Goal: Task Accomplishment & Management: Complete application form

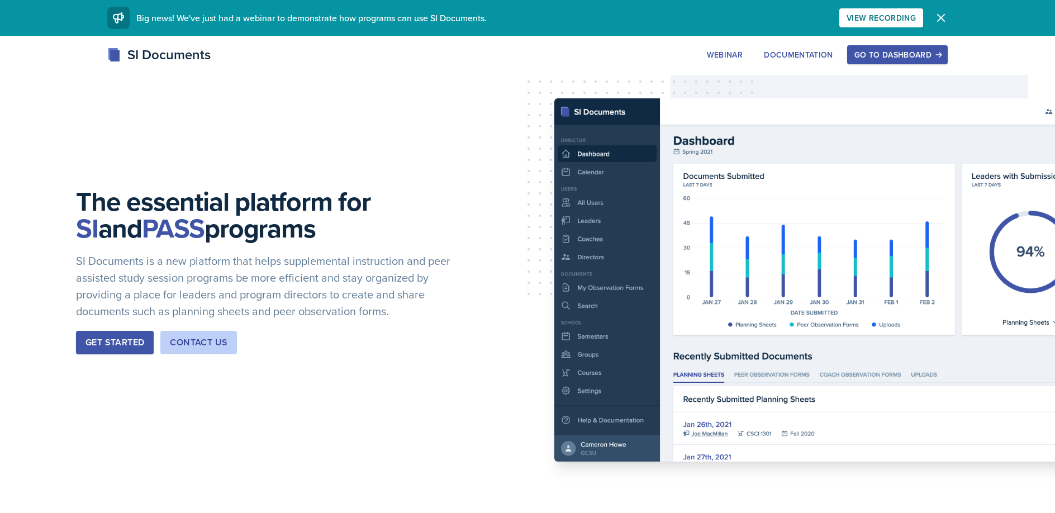
drag, startPoint x: 888, startPoint y: 57, endPoint x: 803, endPoint y: 32, distance: 89.1
click at [885, 56] on div "Go to Dashboard" at bounding box center [897, 54] width 86 height 9
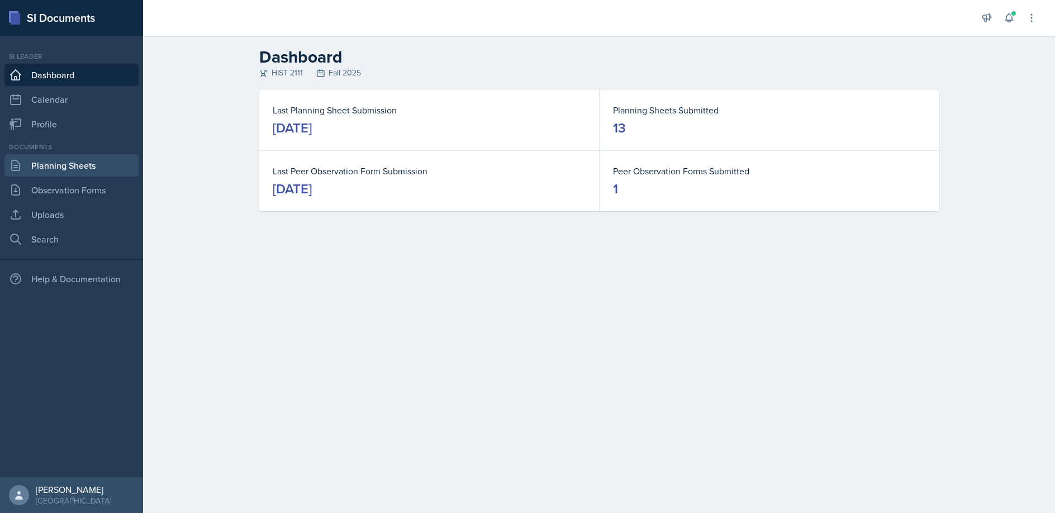
click at [65, 167] on link "Planning Sheets" at bounding box center [71, 165] width 134 height 22
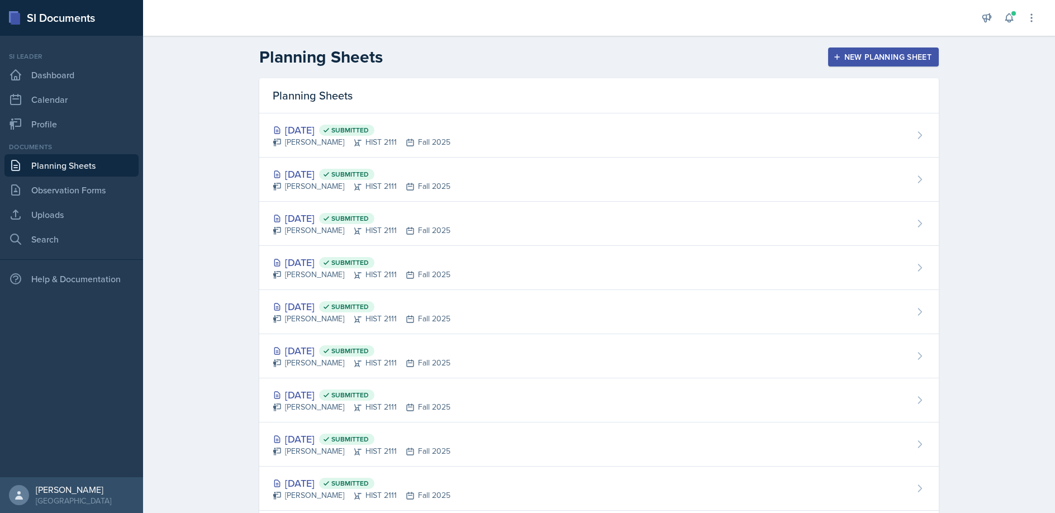
click at [891, 56] on div "New Planning Sheet" at bounding box center [883, 57] width 96 height 9
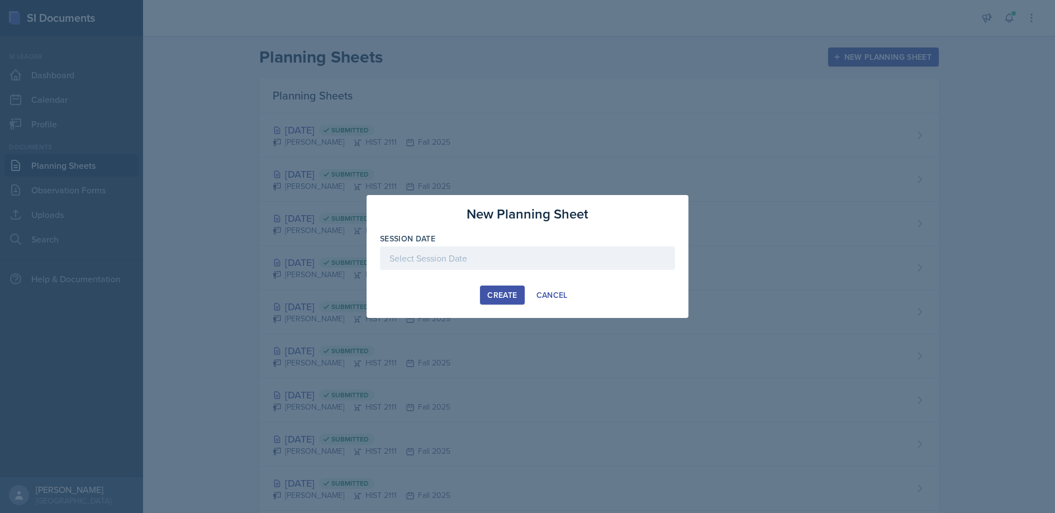
click at [395, 257] on div at bounding box center [527, 257] width 295 height 23
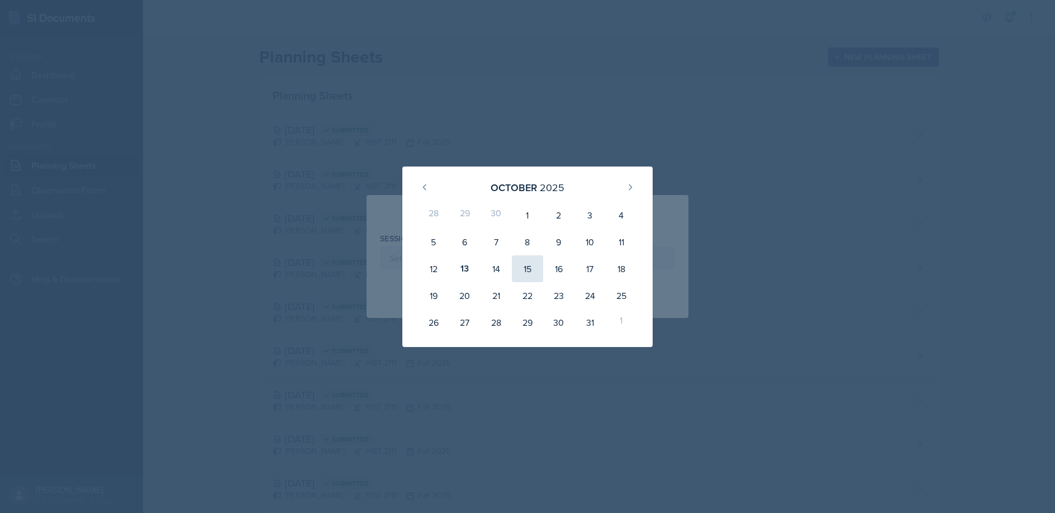
click at [524, 267] on div "15" at bounding box center [527, 268] width 31 height 27
type input "[DATE]"
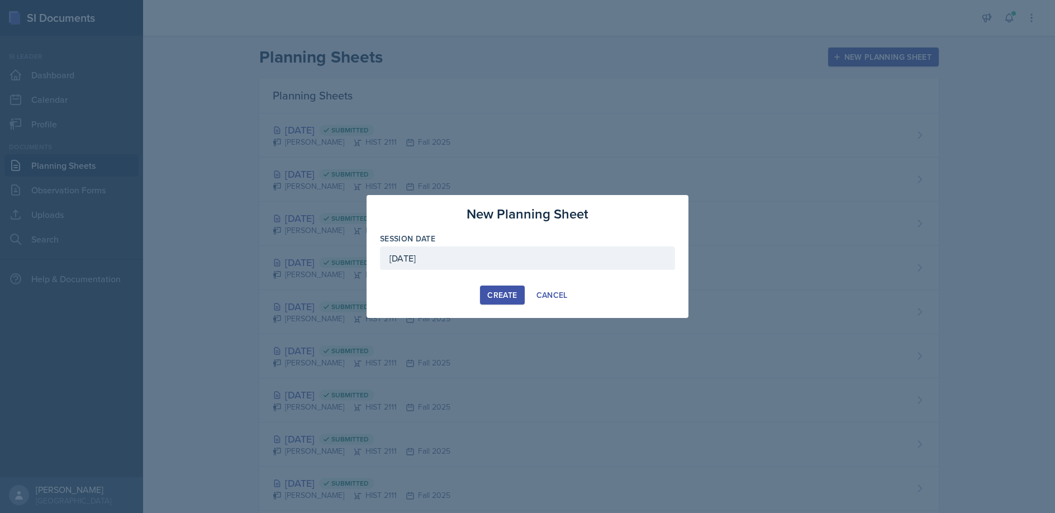
click at [500, 291] on div "Create" at bounding box center [502, 295] width 30 height 9
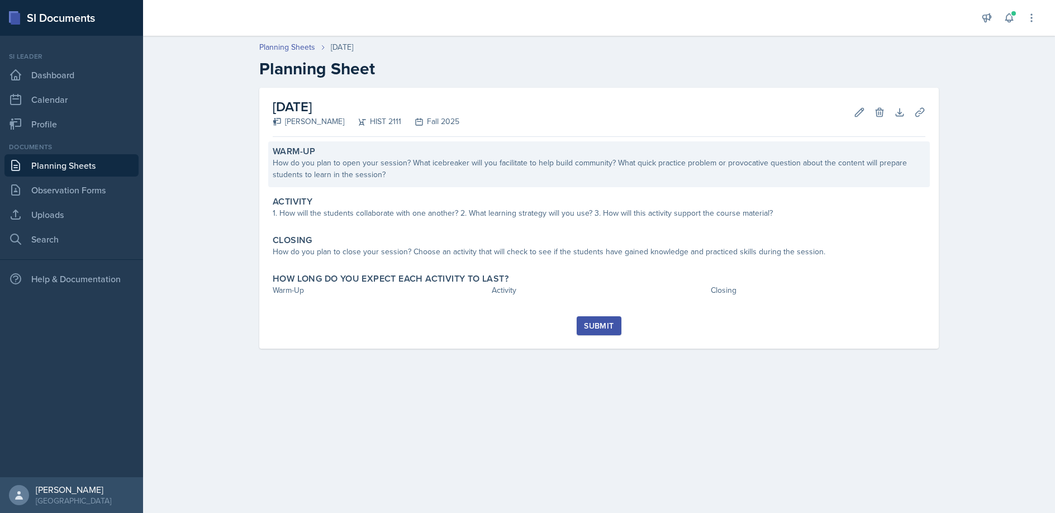
click at [340, 157] on div "How do you plan to open your session? What icebreaker will you facilitate to he…" at bounding box center [599, 168] width 653 height 23
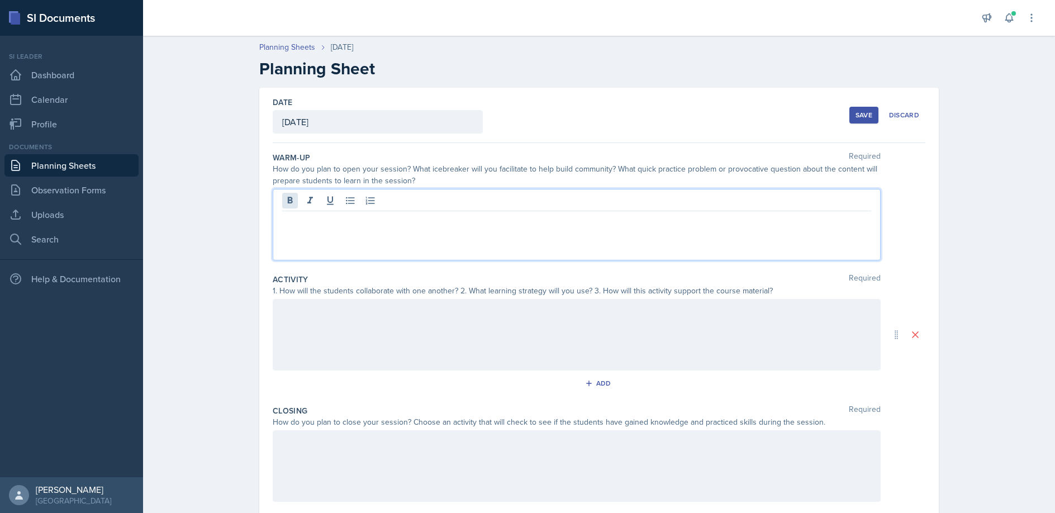
click at [292, 201] on div at bounding box center [577, 225] width 608 height 72
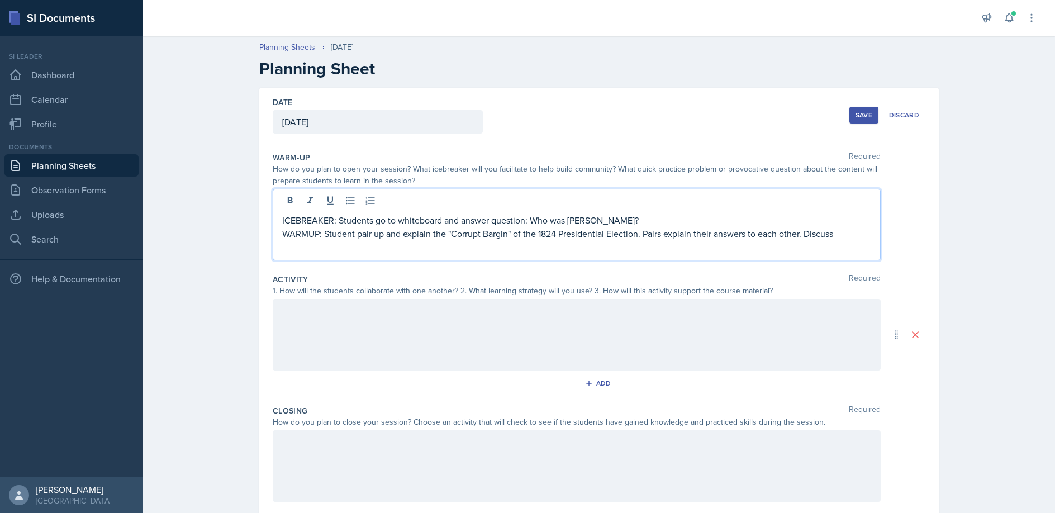
click at [502, 235] on p "WARMUP: Student pair up and explain the "Corrupt Bargin" of the 1824 Presidenti…" at bounding box center [576, 233] width 589 height 13
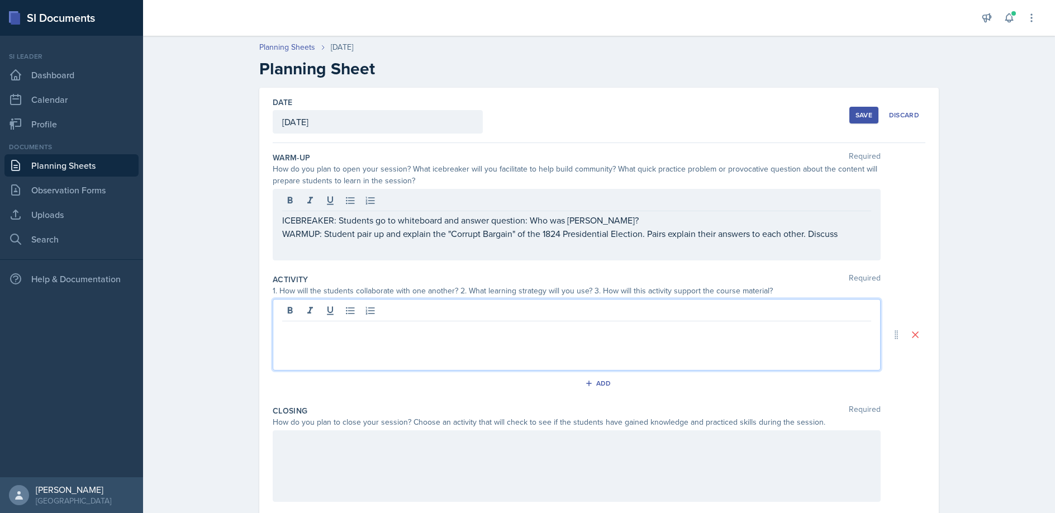
click at [302, 312] on div at bounding box center [577, 335] width 608 height 72
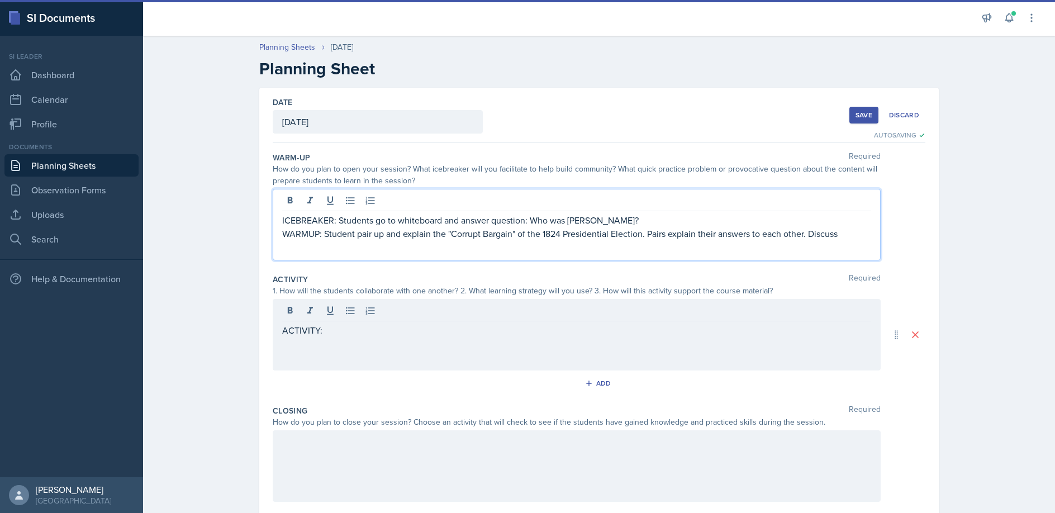
click at [403, 216] on div "ICEBREAKER: Students go to whiteboard and answer question: Who was [PERSON_NAME…" at bounding box center [576, 226] width 589 height 27
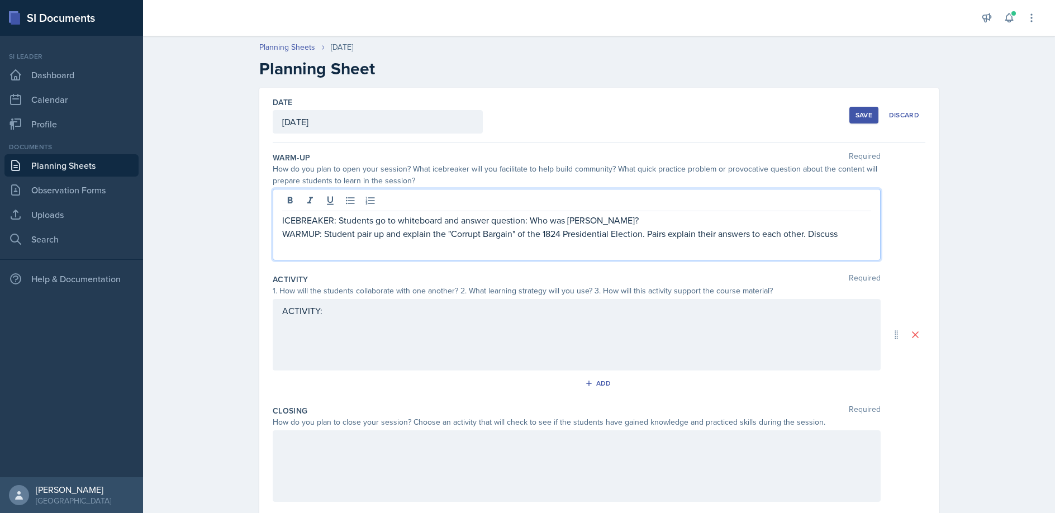
click at [403, 237] on p "WARMUP: Student pair up and explain the "Corrupt Bargain" of the 1824 President…" at bounding box center [576, 233] width 589 height 13
click at [503, 234] on p "WARMUP: Student pair up and write a 2 sentence explain the "Corrupt Bargain" of…" at bounding box center [576, 240] width 589 height 27
click at [501, 233] on p "WARMUP: Student pair up and write a 2 sentence explaination of the "Corrupt Bar…" at bounding box center [576, 240] width 589 height 27
click at [629, 234] on p "WARMUP: Student pair up and write a 2 sentence explanation of the "Corrupt Barg…" at bounding box center [576, 240] width 589 height 27
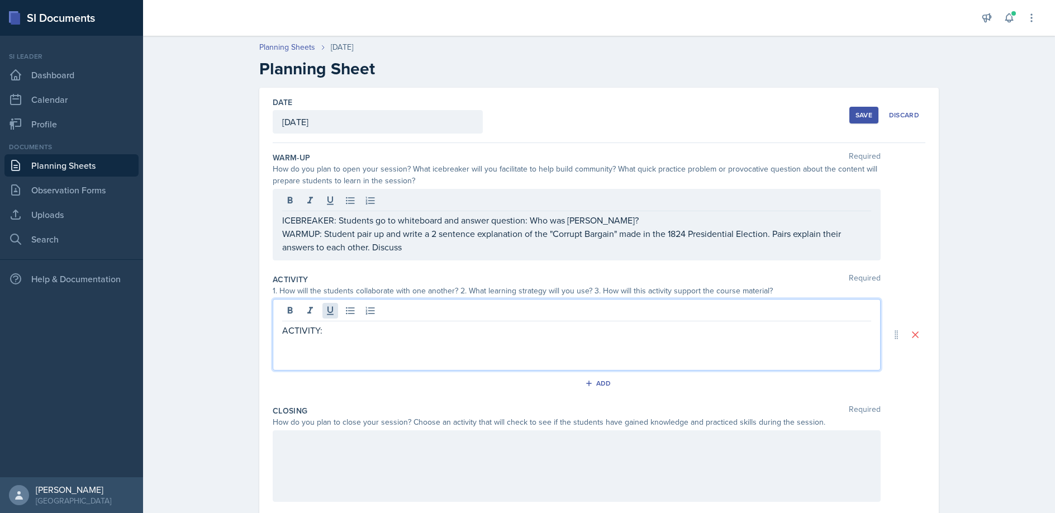
click at [336, 311] on div "ACTIVITY:" at bounding box center [577, 335] width 608 height 72
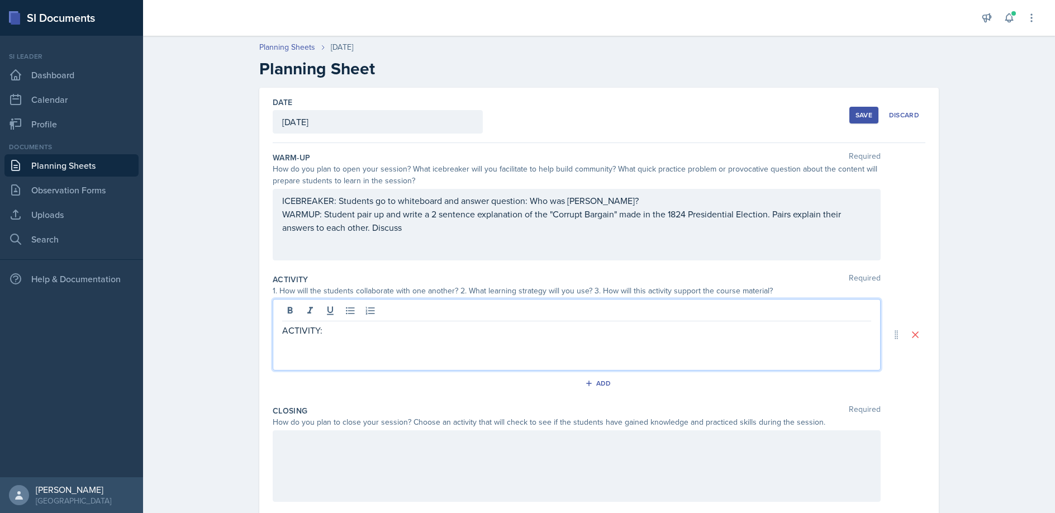
click at [325, 331] on p "ACTIVITY:" at bounding box center [576, 330] width 589 height 13
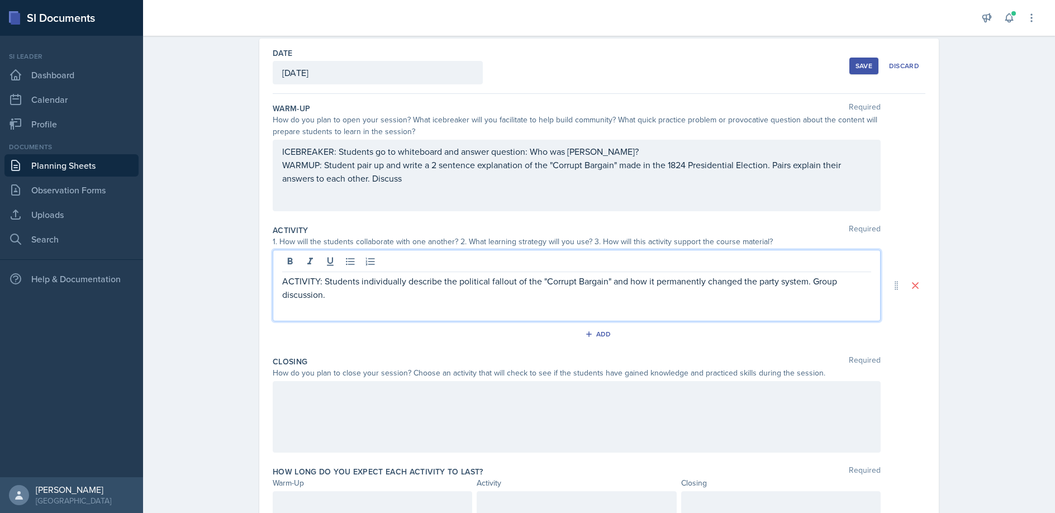
scroll to position [69, 0]
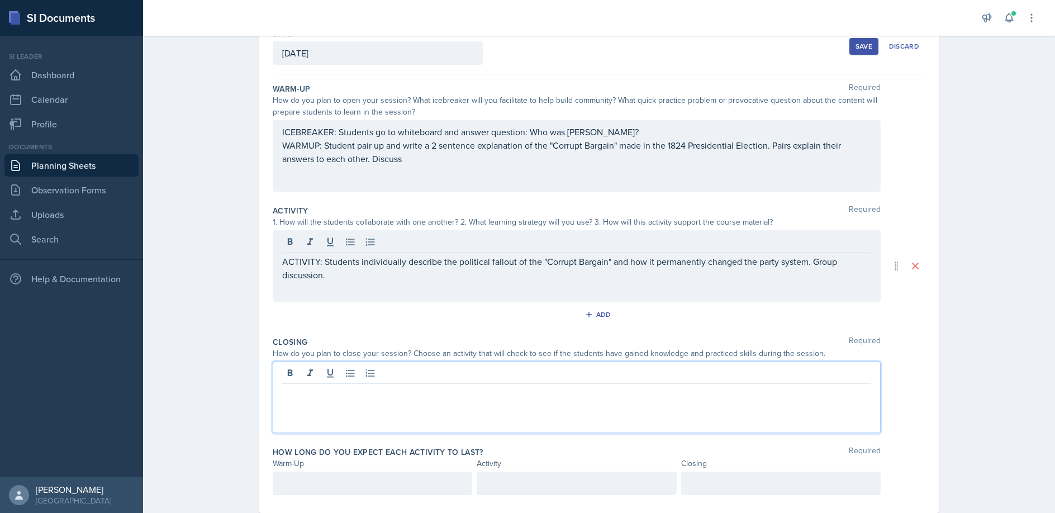
click at [292, 396] on p at bounding box center [576, 392] width 589 height 13
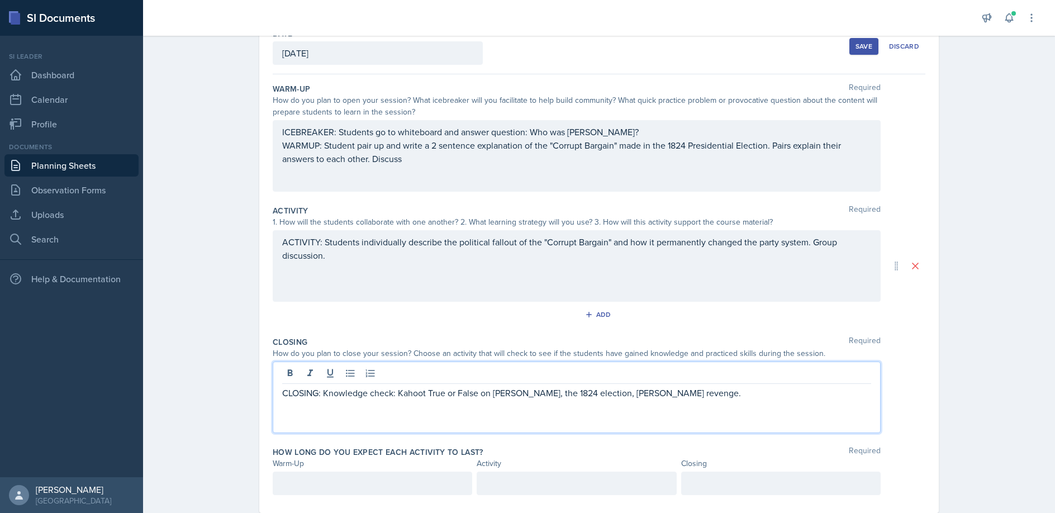
click at [287, 484] on div at bounding box center [372, 483] width 199 height 23
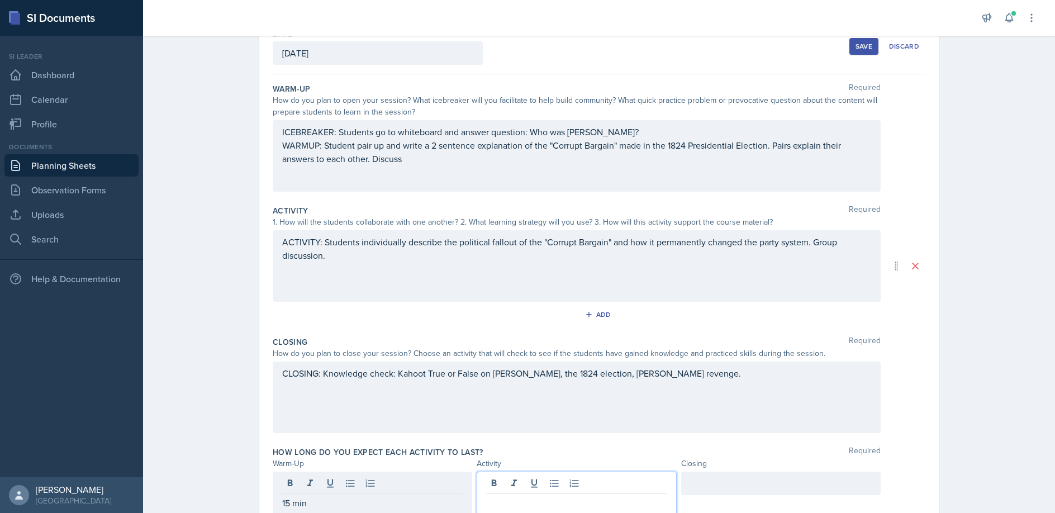
click at [486, 484] on div at bounding box center [576, 493] width 199 height 43
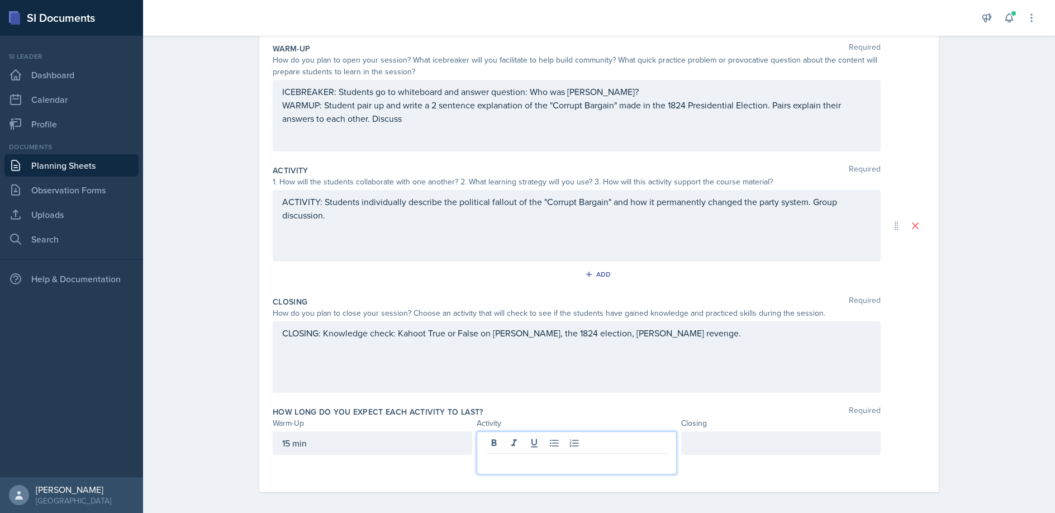
scroll to position [115, 0]
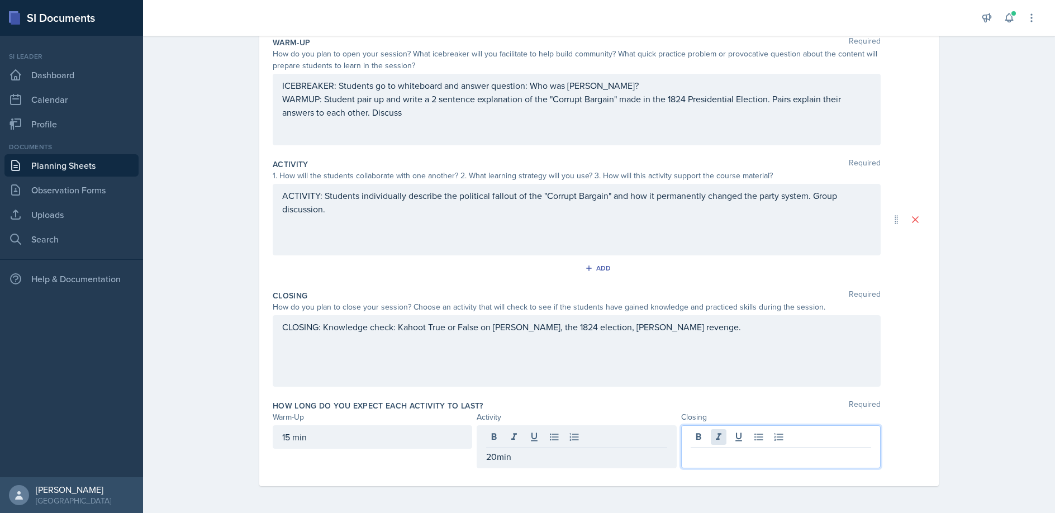
click at [716, 436] on div at bounding box center [780, 446] width 199 height 43
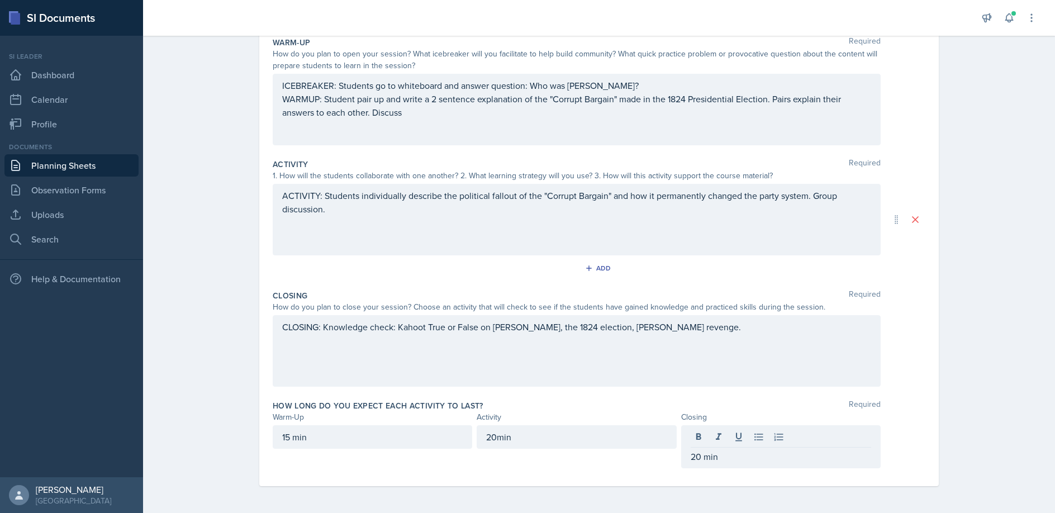
click at [668, 462] on div "20min" at bounding box center [576, 446] width 199 height 43
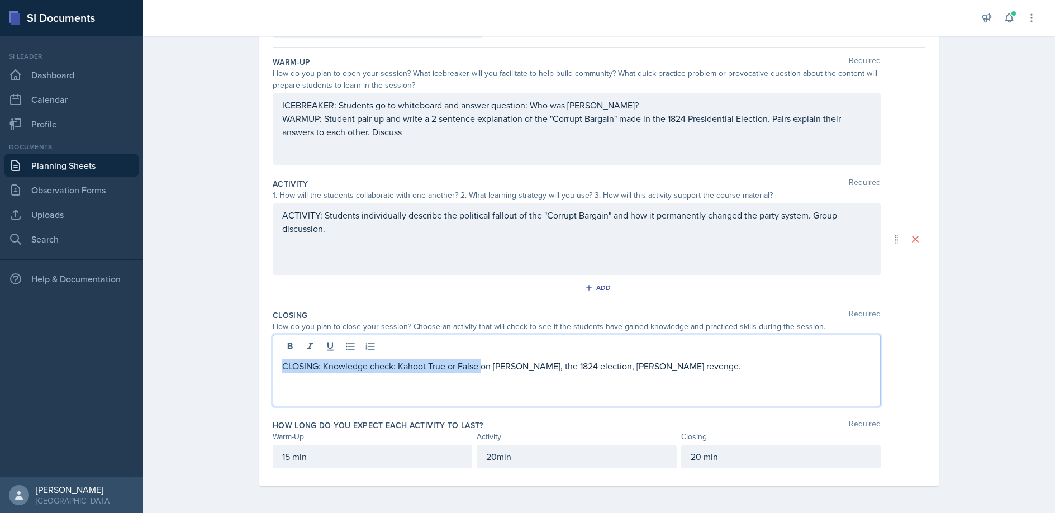
drag, startPoint x: 492, startPoint y: 348, endPoint x: 479, endPoint y: 368, distance: 23.6
click at [481, 368] on p "CLOSING: Knowledge check: Kahoot True or False on [PERSON_NAME], the 1824 elect…" at bounding box center [576, 365] width 589 height 13
click at [493, 369] on p "CLOSING: Knowledge check: Kahoot True or False on [PERSON_NAME], the 1824 elect…" at bounding box center [576, 365] width 589 height 13
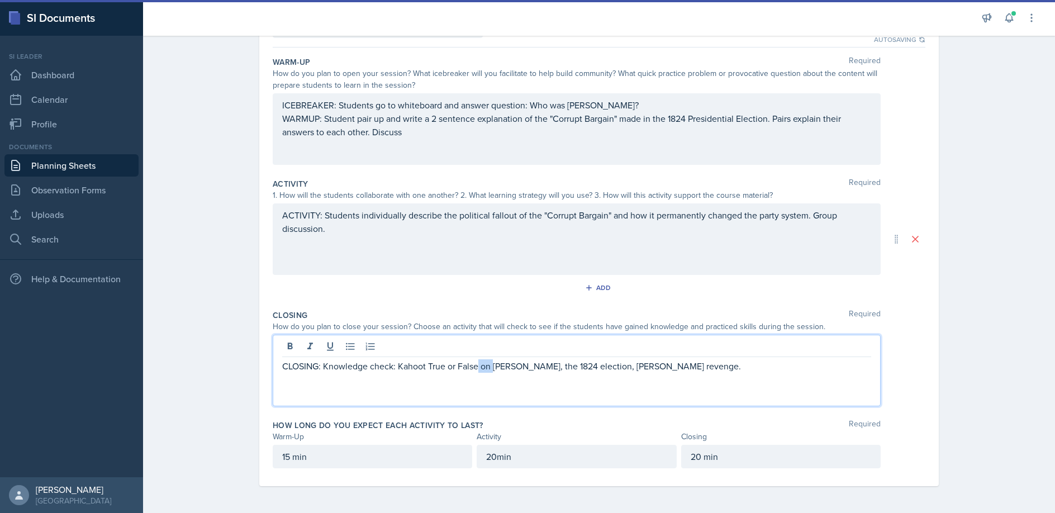
drag, startPoint x: 493, startPoint y: 369, endPoint x: 480, endPoint y: 370, distance: 13.5
click at [480, 370] on p "CLOSING: Knowledge check: Kahoot True or False on [PERSON_NAME], the 1824 elect…" at bounding box center [576, 365] width 589 height 13
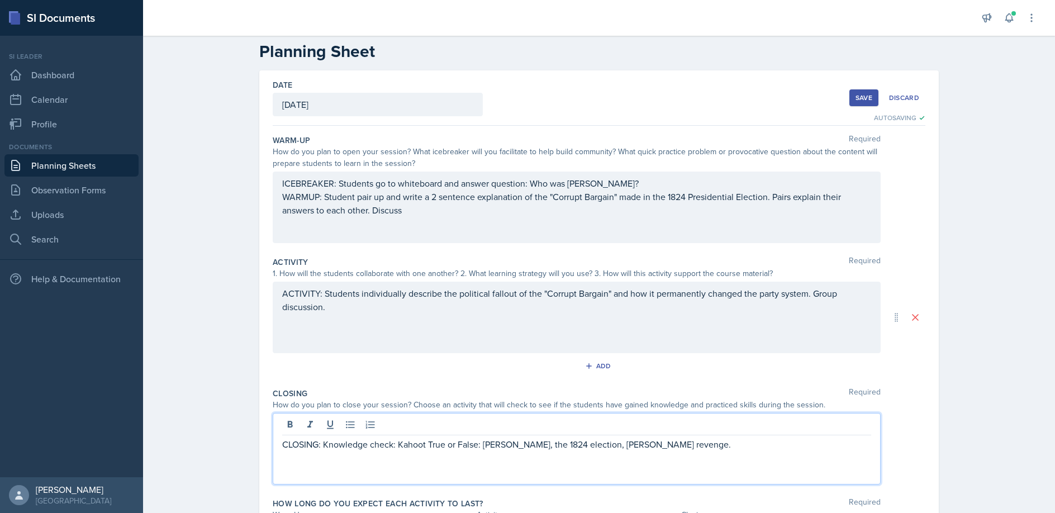
scroll to position [32, 0]
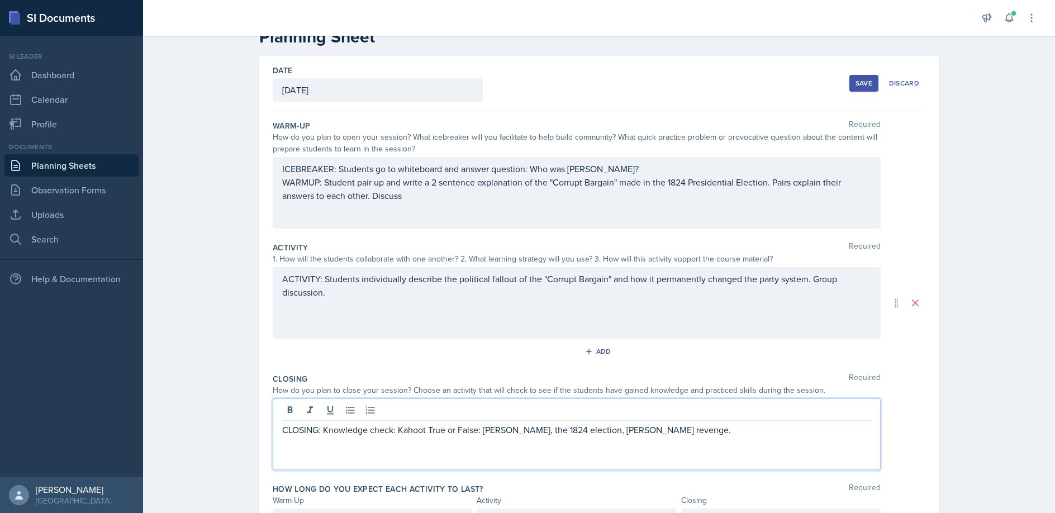
click at [858, 81] on div "Save" at bounding box center [863, 83] width 17 height 9
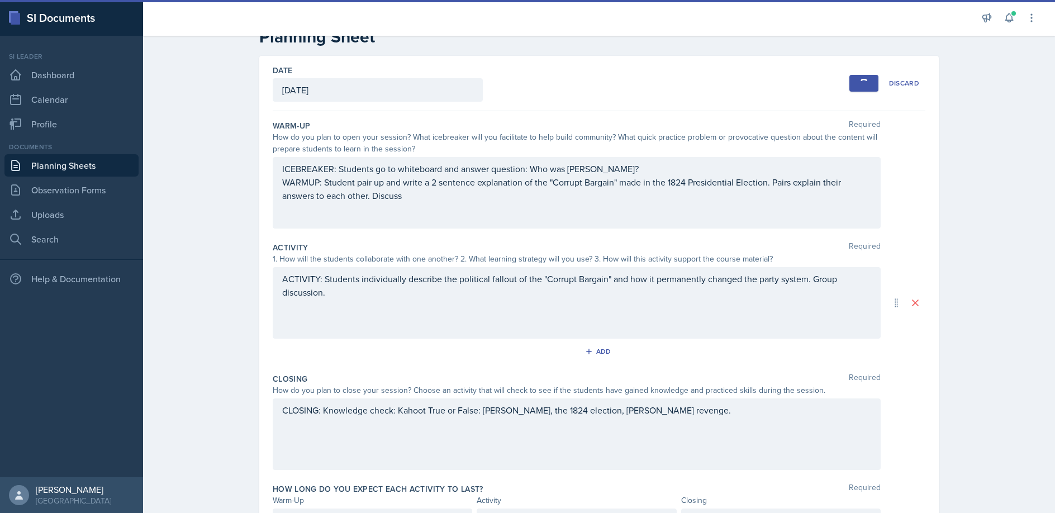
scroll to position [0, 0]
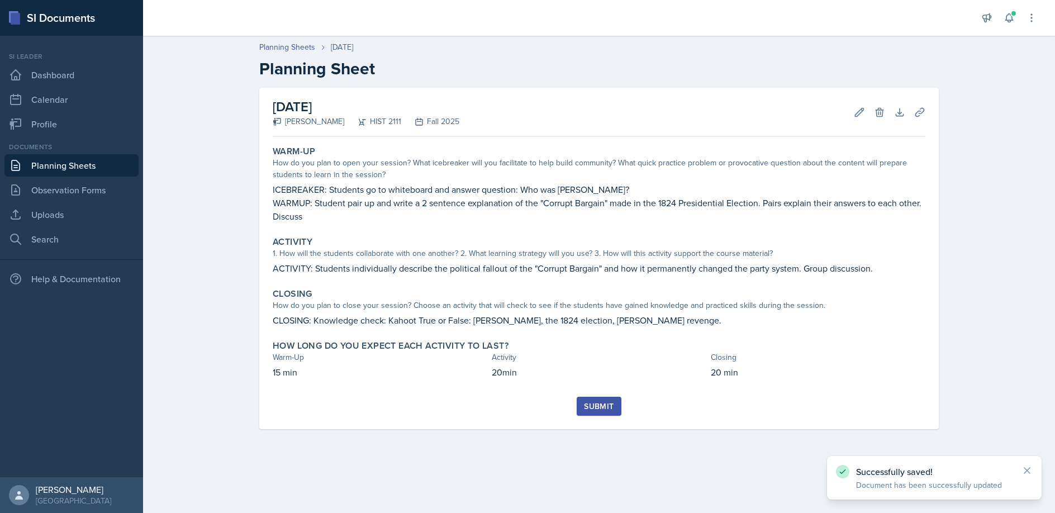
click at [595, 407] on div "Submit" at bounding box center [599, 406] width 30 height 9
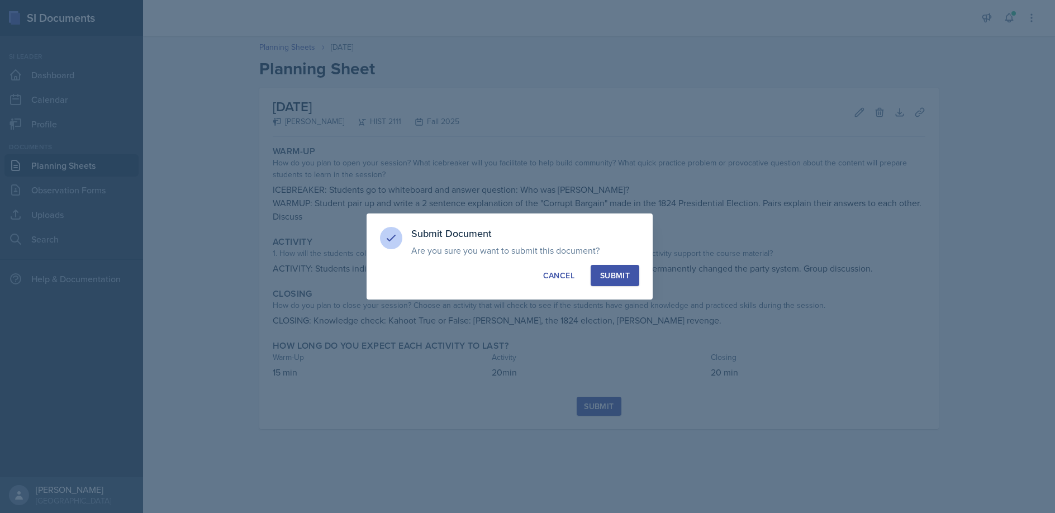
click at [610, 273] on div "Submit" at bounding box center [615, 275] width 30 height 11
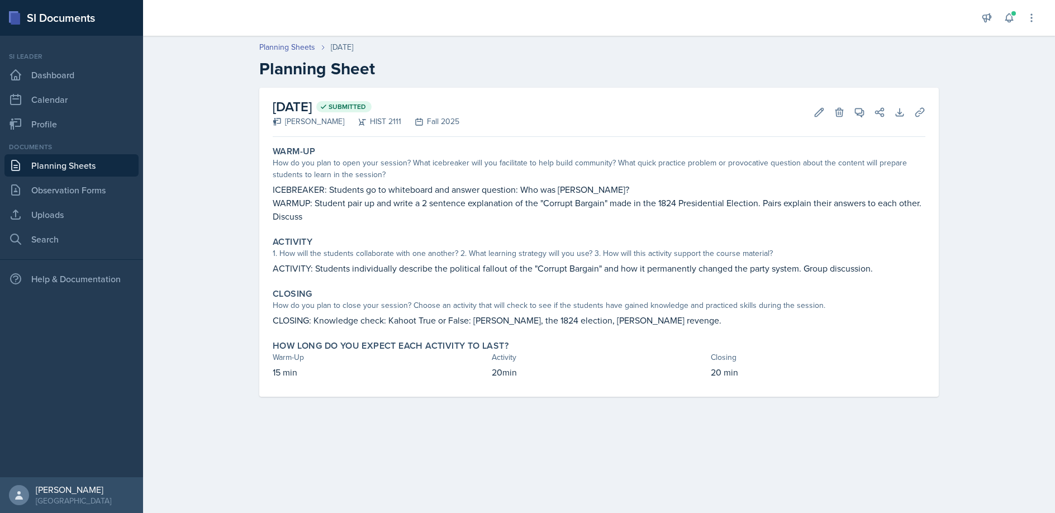
click at [63, 163] on link "Planning Sheets" at bounding box center [71, 165] width 134 height 22
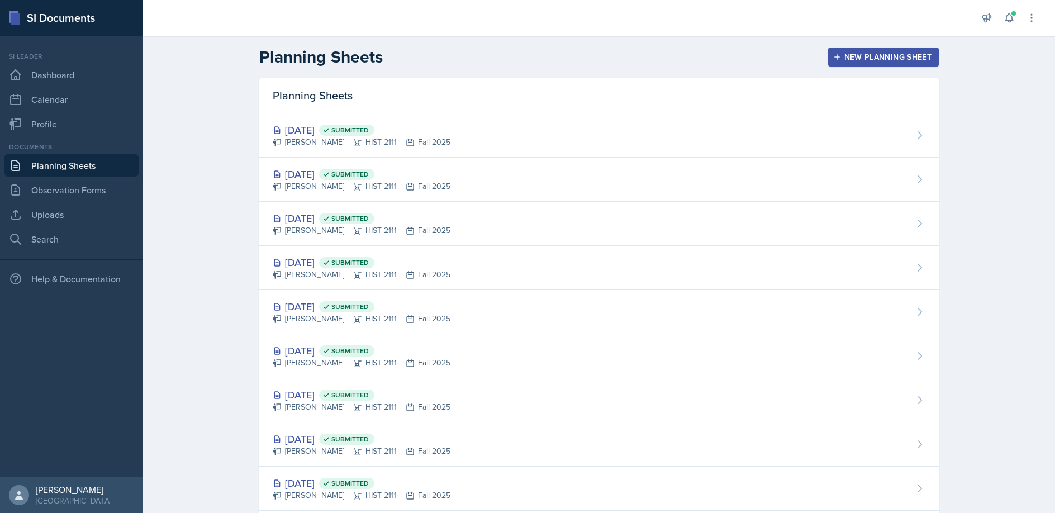
click at [868, 53] on div "New Planning Sheet" at bounding box center [883, 57] width 96 height 9
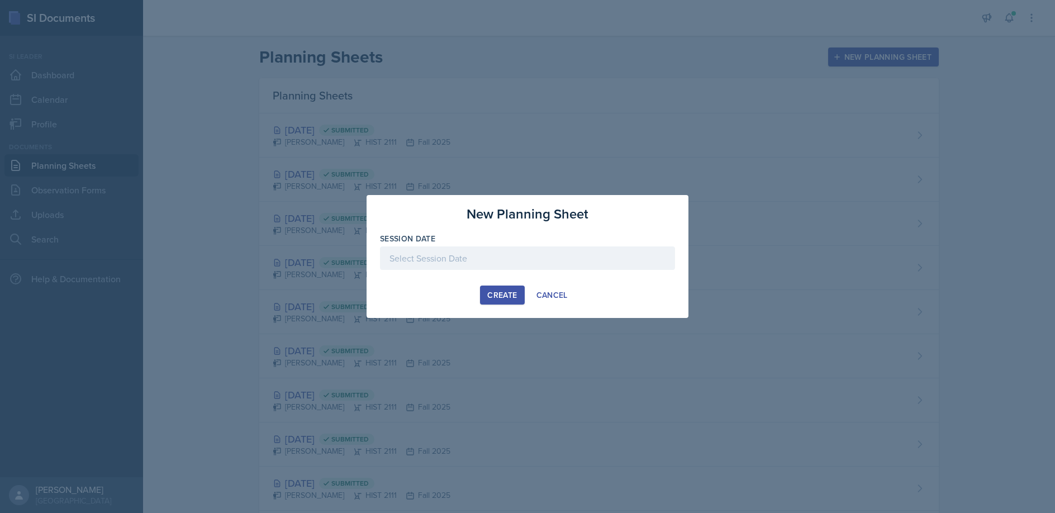
click at [392, 256] on div at bounding box center [527, 257] width 295 height 23
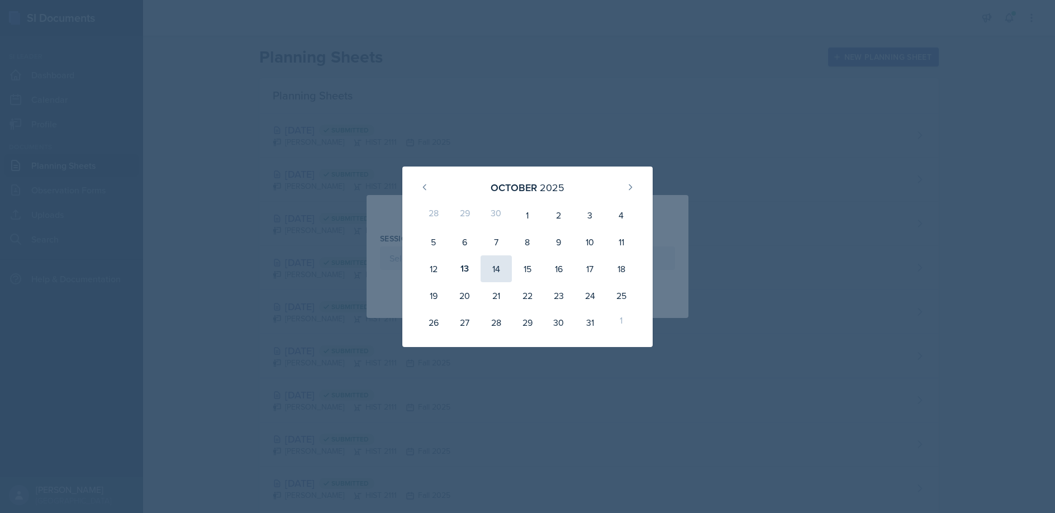
click at [499, 270] on div "14" at bounding box center [496, 268] width 31 height 27
type input "[DATE]"
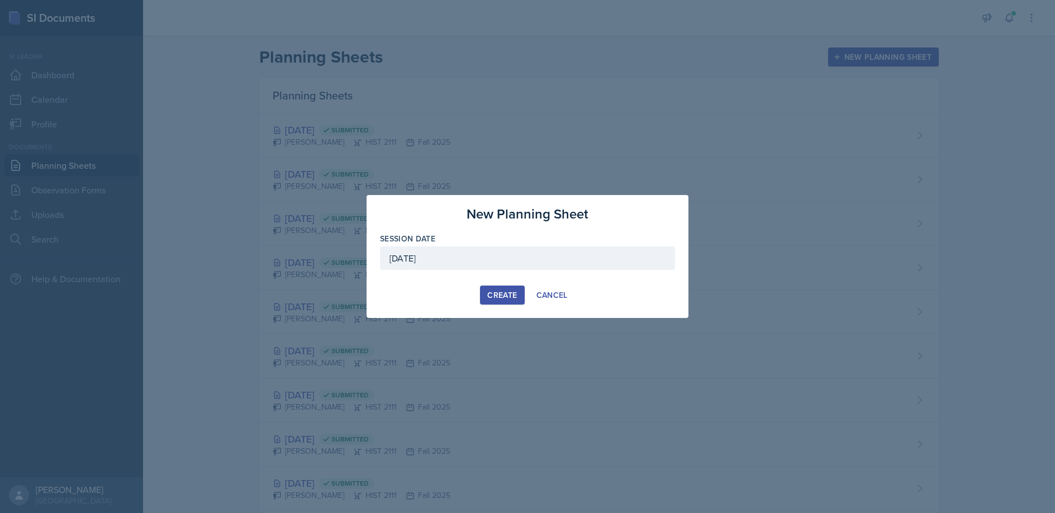
click at [505, 297] on div "Create" at bounding box center [502, 295] width 30 height 9
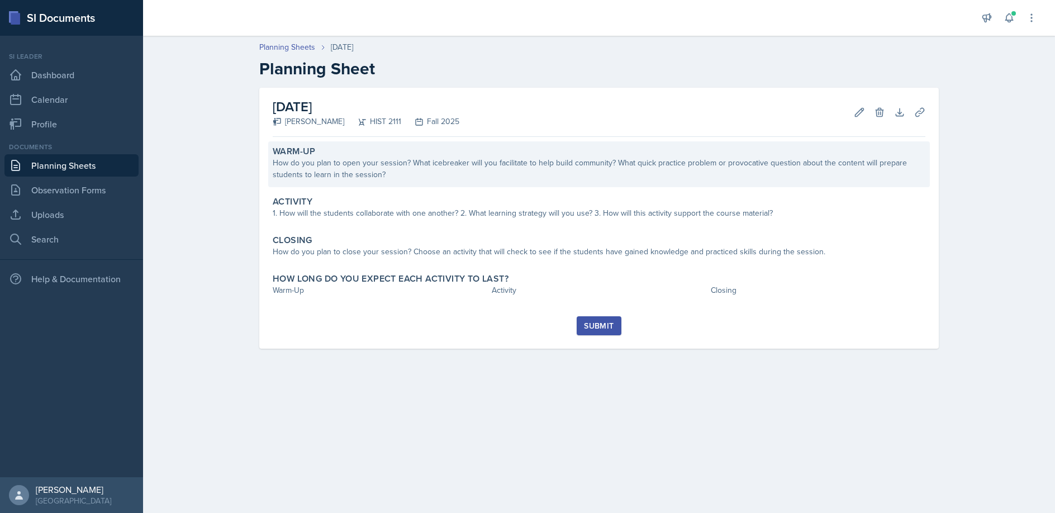
click at [334, 170] on div "How do you plan to open your session? What icebreaker will you facilitate to he…" at bounding box center [599, 168] width 653 height 23
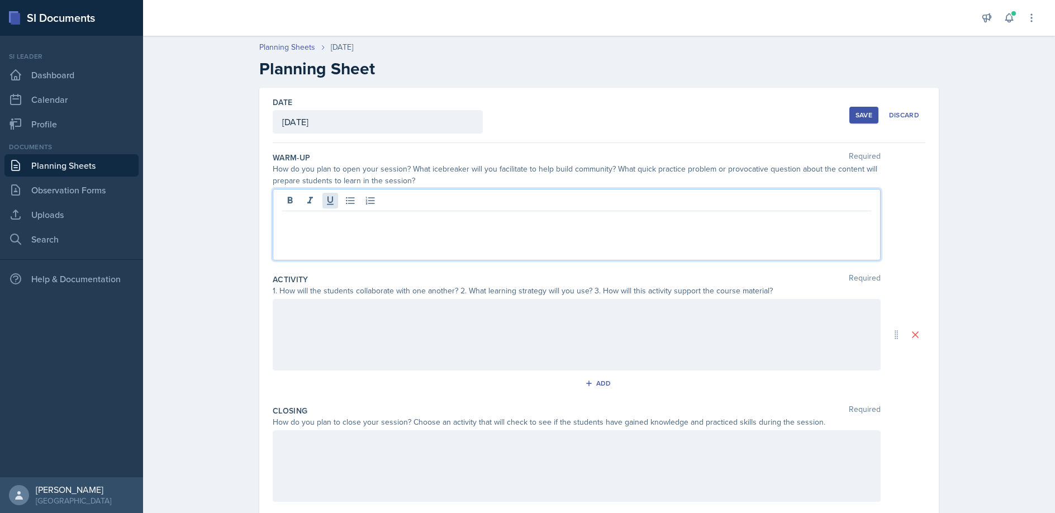
click at [330, 203] on div at bounding box center [577, 225] width 608 height 72
click at [468, 219] on p "ICEBREAKER: What was "The Plea for the West" S" at bounding box center [576, 219] width 589 height 13
click at [480, 221] on p "ICEBREAKER: What was "The Plea for the West"? S" at bounding box center [576, 219] width 589 height 13
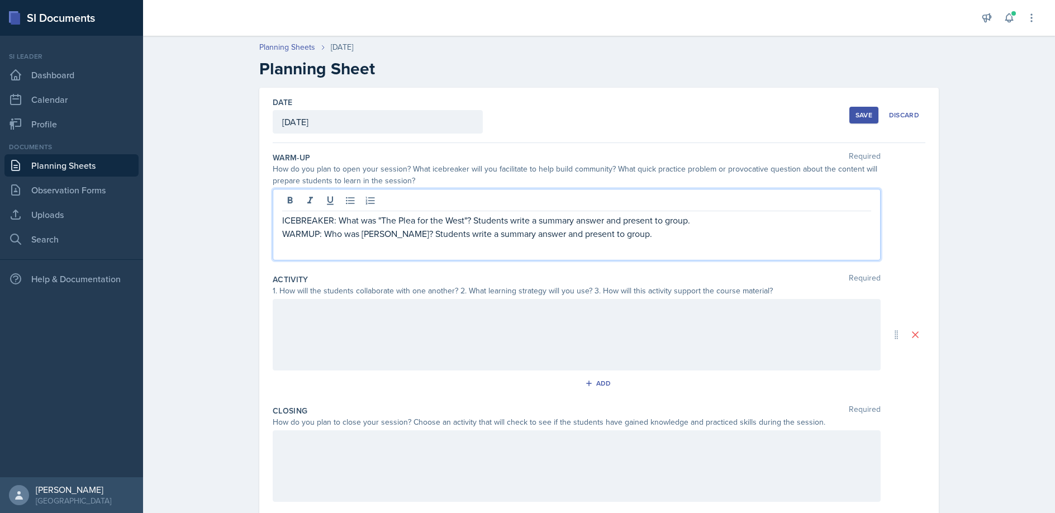
click at [303, 308] on div at bounding box center [577, 335] width 608 height 72
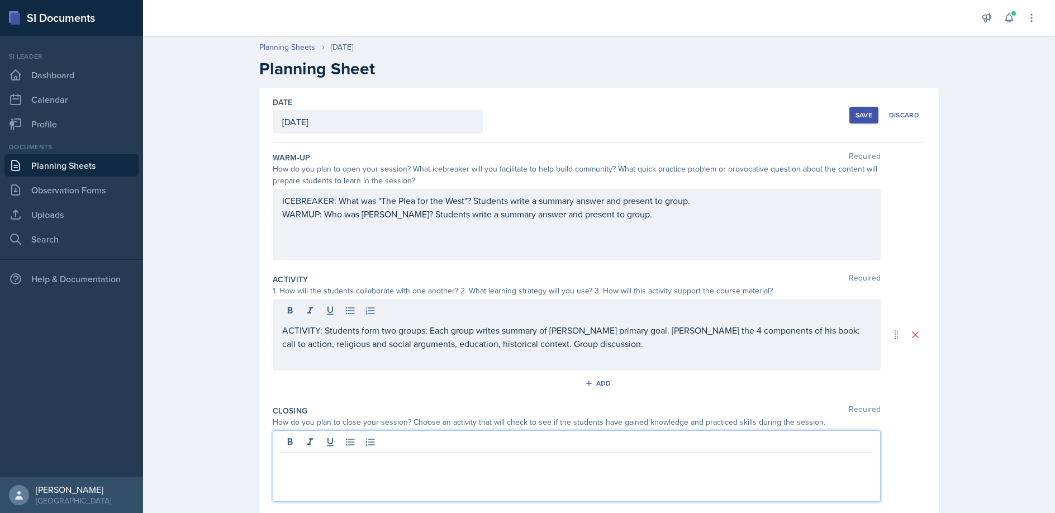
click at [286, 444] on div at bounding box center [577, 466] width 608 height 72
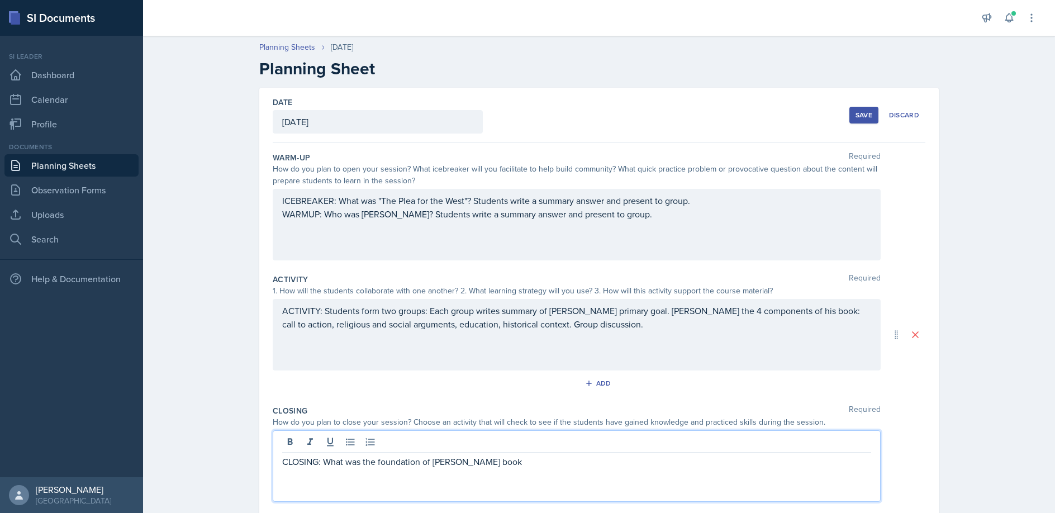
click at [379, 463] on p "CLOSING: What was the foundation of [PERSON_NAME] book" at bounding box center [576, 461] width 589 height 13
click at [556, 464] on p "CLOSING: What was the philosophical foundation of [PERSON_NAME] book" at bounding box center [576, 461] width 589 height 13
drag, startPoint x: 572, startPoint y: 462, endPoint x: 558, endPoint y: 462, distance: 14.5
click at [558, 462] on p "CLOSING: What was the philosophical foundation of [PERSON_NAME] book? How did i…" at bounding box center [576, 461] width 589 height 13
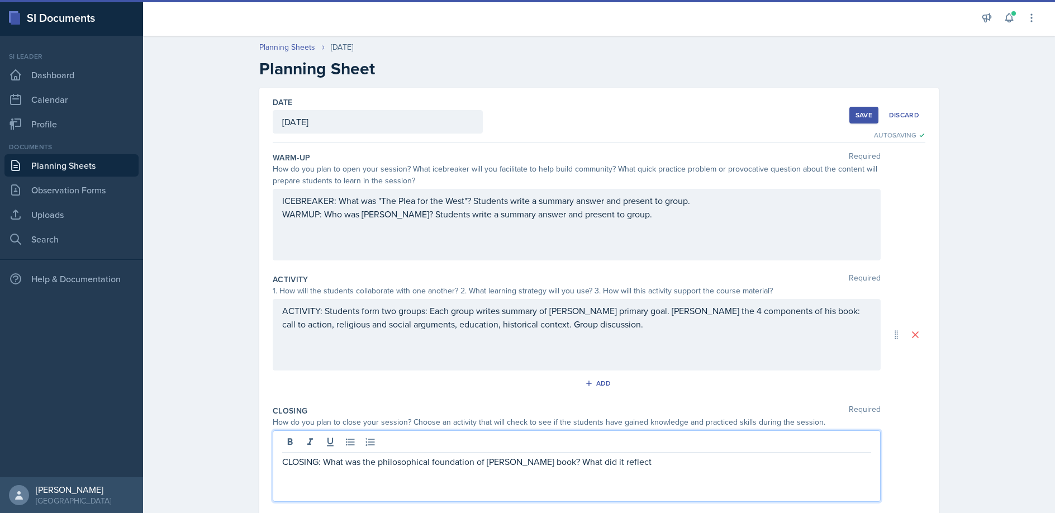
click at [597, 462] on p "CLOSING: What was the philosophical foundation of [PERSON_NAME] book? What did …" at bounding box center [576, 461] width 589 height 13
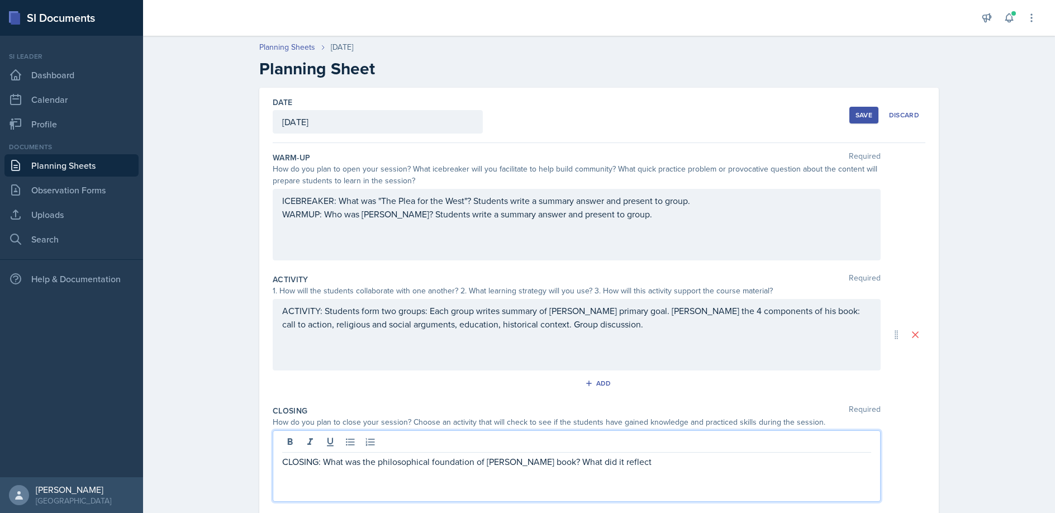
click at [578, 462] on p "CLOSING: What was the philosophical foundation of [PERSON_NAME] book? What did …" at bounding box center [576, 461] width 589 height 13
click at [696, 463] on p "CLOSING: What was the philosophical foundation of [PERSON_NAME] book? What aspe…" at bounding box center [576, 461] width 589 height 13
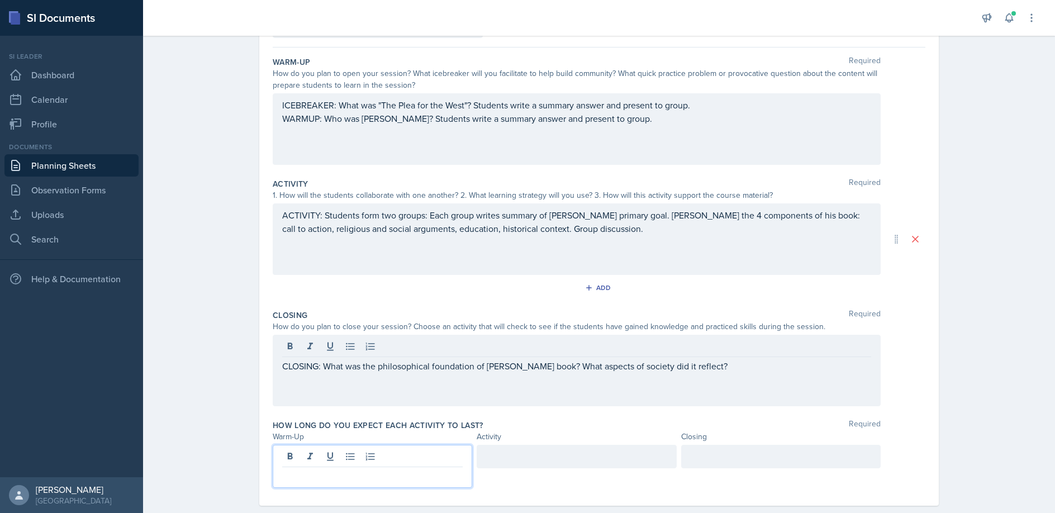
scroll to position [115, 0]
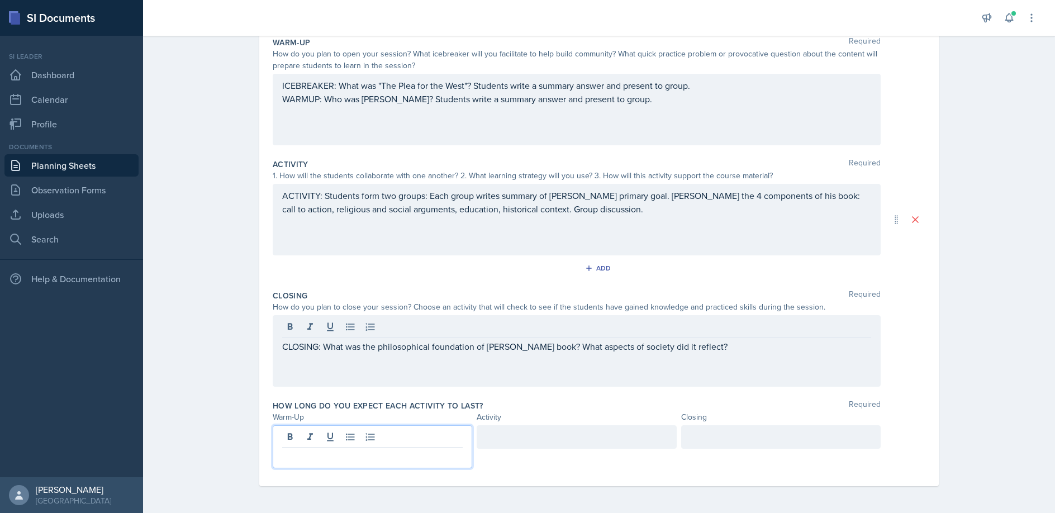
click at [300, 458] on p at bounding box center [372, 456] width 180 height 13
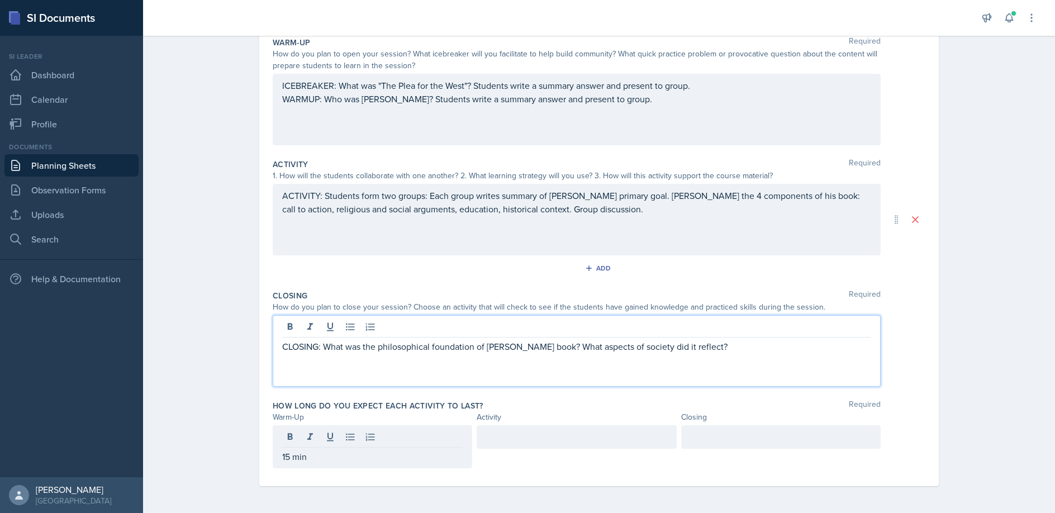
click at [325, 328] on div "CLOSING: What was the philosophical foundation of [PERSON_NAME] book? What aspe…" at bounding box center [577, 351] width 608 height 72
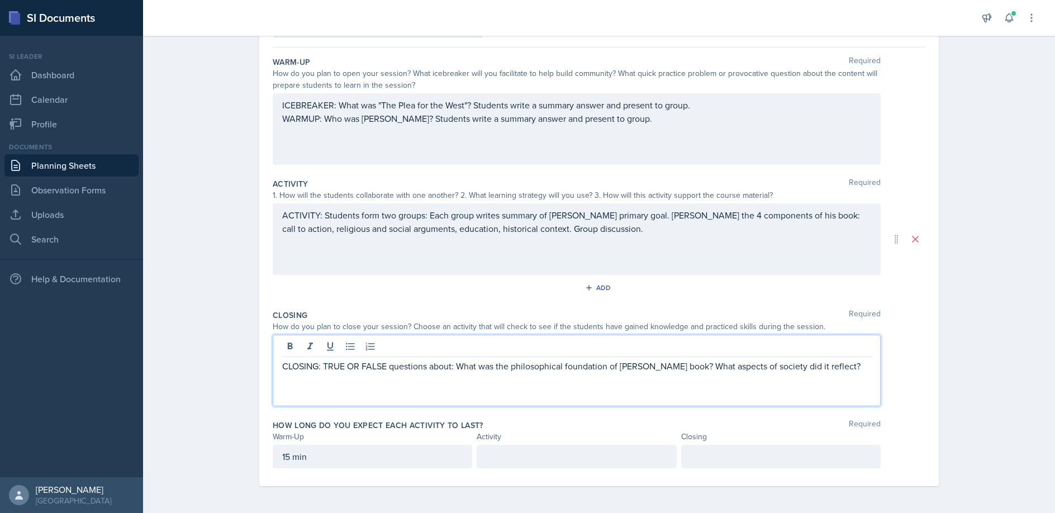
click at [325, 367] on p "CLOSING: TRUE OR FALSE questions about: What was the philosophical foundation o…" at bounding box center [576, 365] width 589 height 13
click at [509, 455] on p at bounding box center [576, 456] width 180 height 13
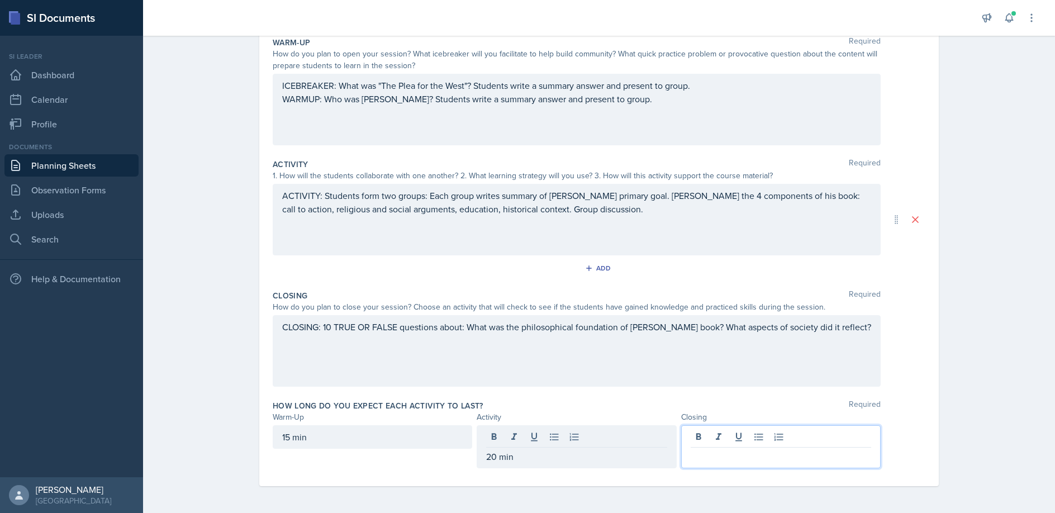
click at [740, 435] on div at bounding box center [780, 446] width 199 height 43
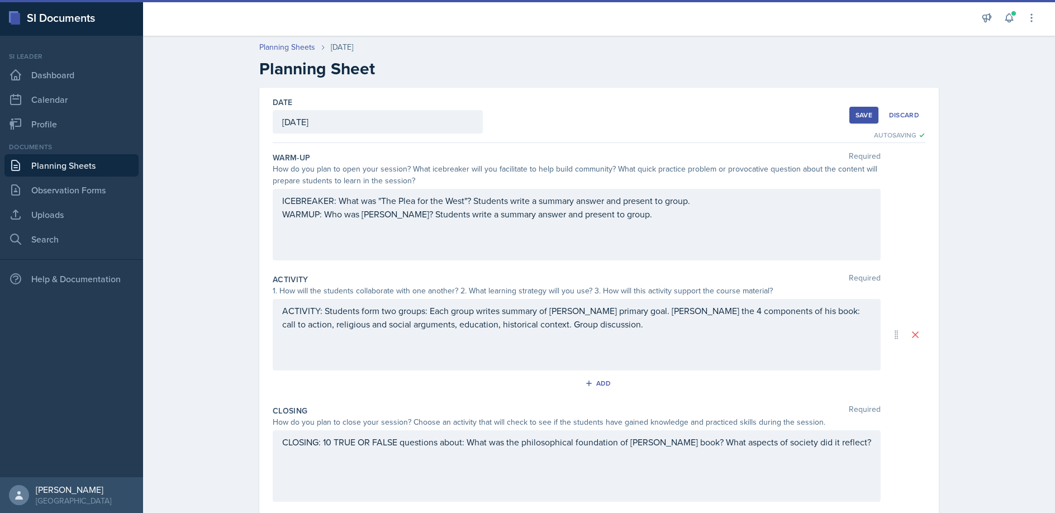
click at [864, 116] on div "Save" at bounding box center [863, 115] width 17 height 9
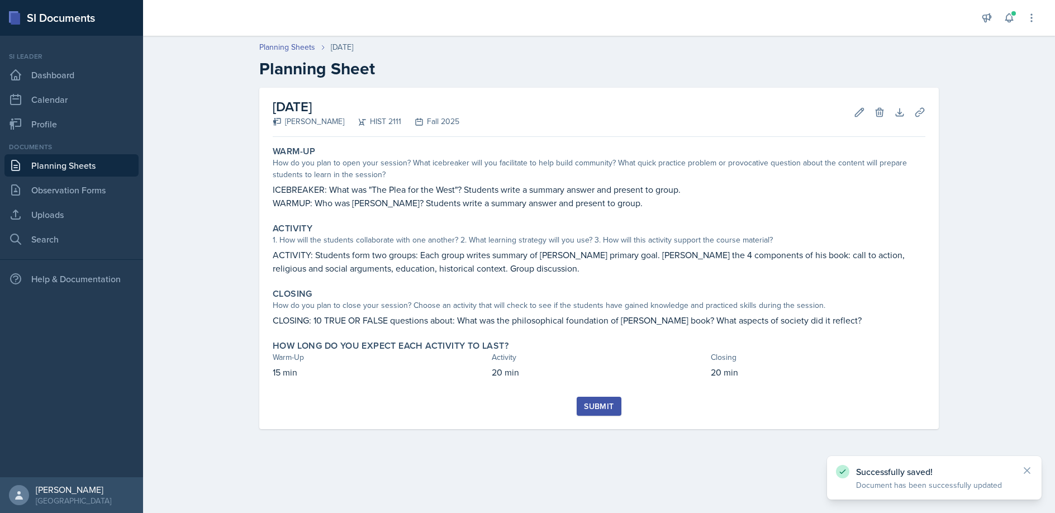
click at [605, 405] on div "Submit" at bounding box center [599, 406] width 30 height 9
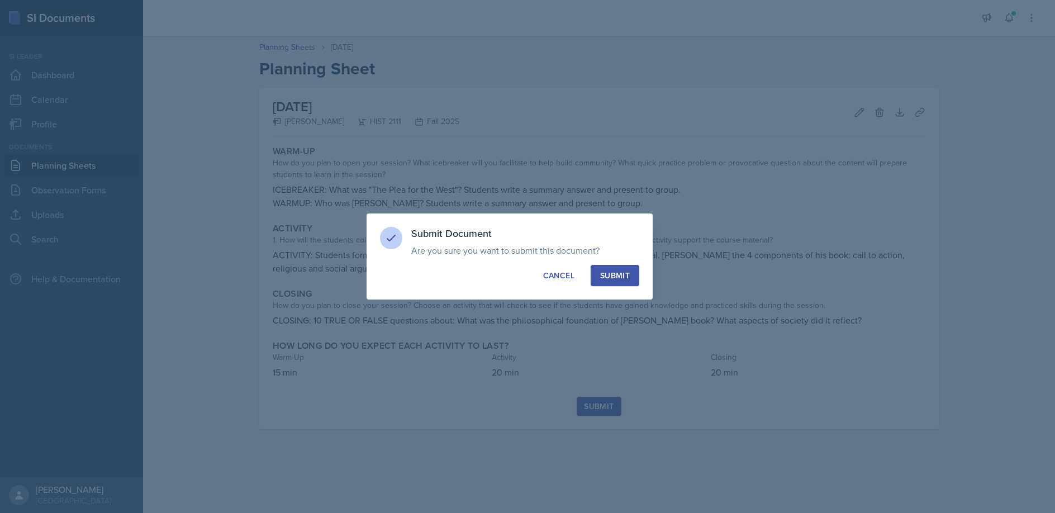
drag, startPoint x: 614, startPoint y: 274, endPoint x: 563, endPoint y: 293, distance: 54.1
click at [614, 274] on div "Submit" at bounding box center [615, 275] width 30 height 11
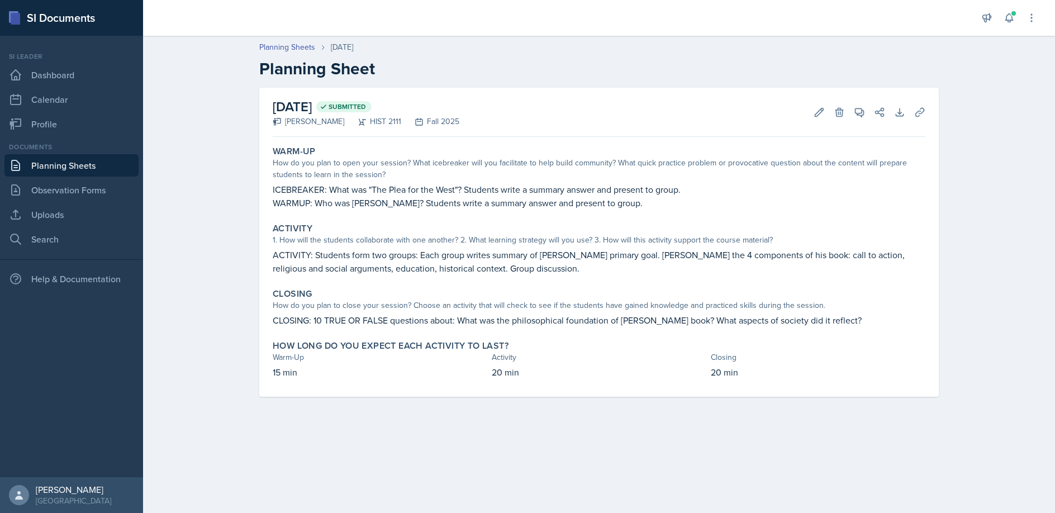
click at [88, 167] on link "Planning Sheets" at bounding box center [71, 165] width 134 height 22
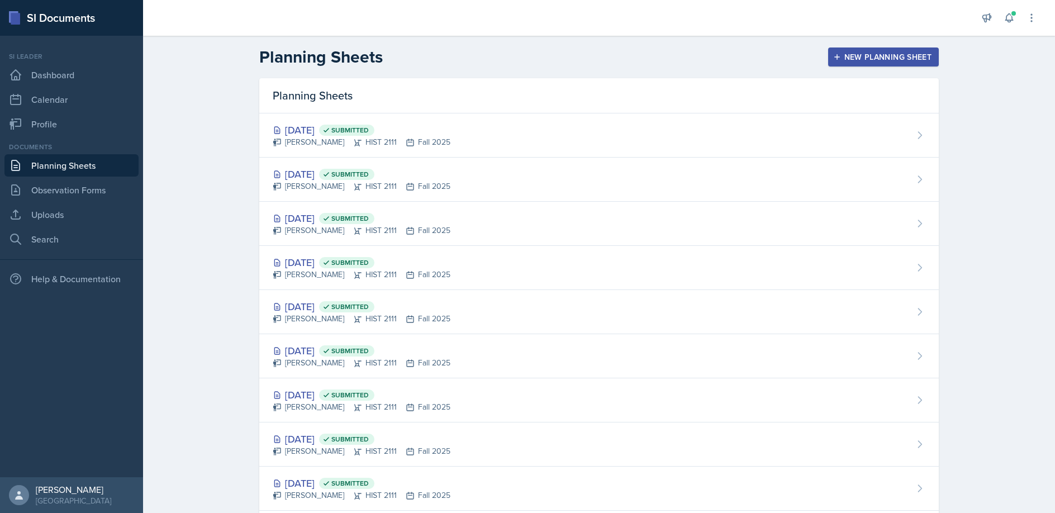
click at [881, 56] on div "New Planning Sheet" at bounding box center [883, 57] width 96 height 9
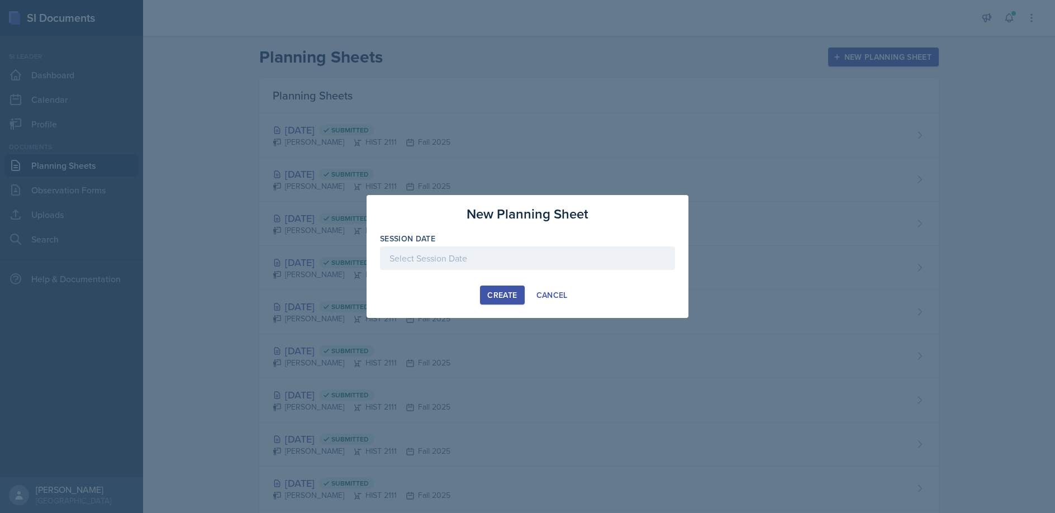
click at [496, 292] on div "Create" at bounding box center [502, 295] width 30 height 9
click at [413, 254] on div at bounding box center [527, 257] width 295 height 23
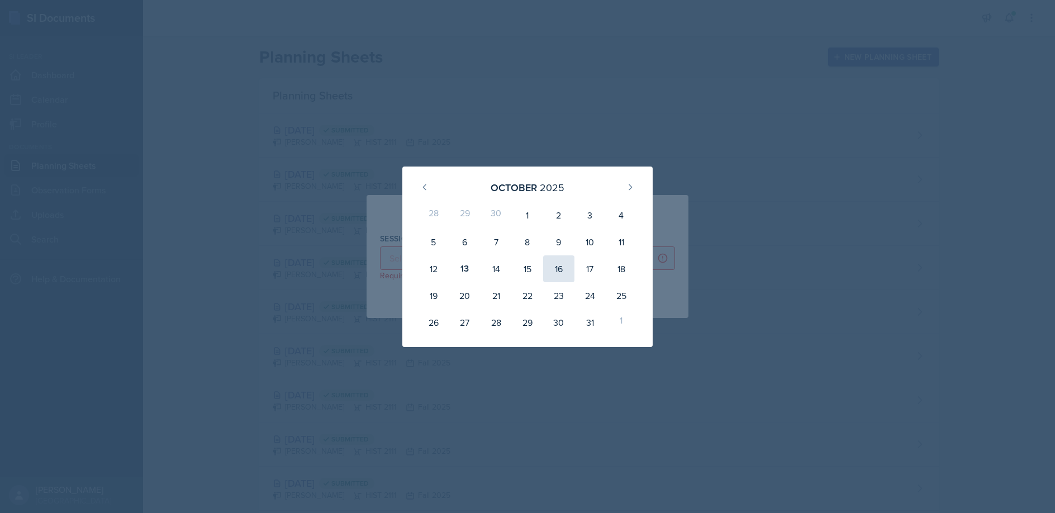
click at [560, 268] on div "16" at bounding box center [558, 268] width 31 height 27
type input "[DATE]"
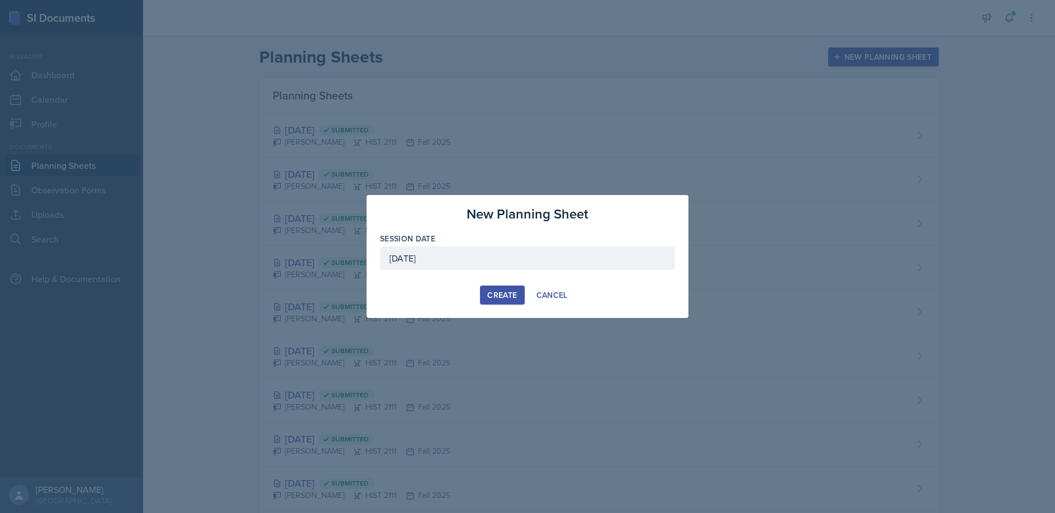
click at [513, 294] on div "Create" at bounding box center [502, 295] width 30 height 9
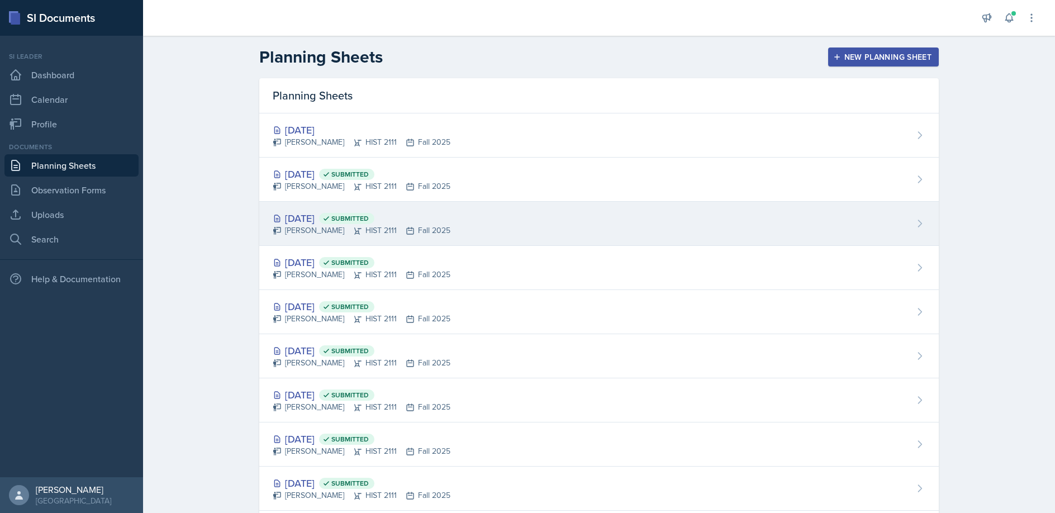
click at [310, 216] on div "[DATE] Submitted" at bounding box center [362, 218] width 178 height 15
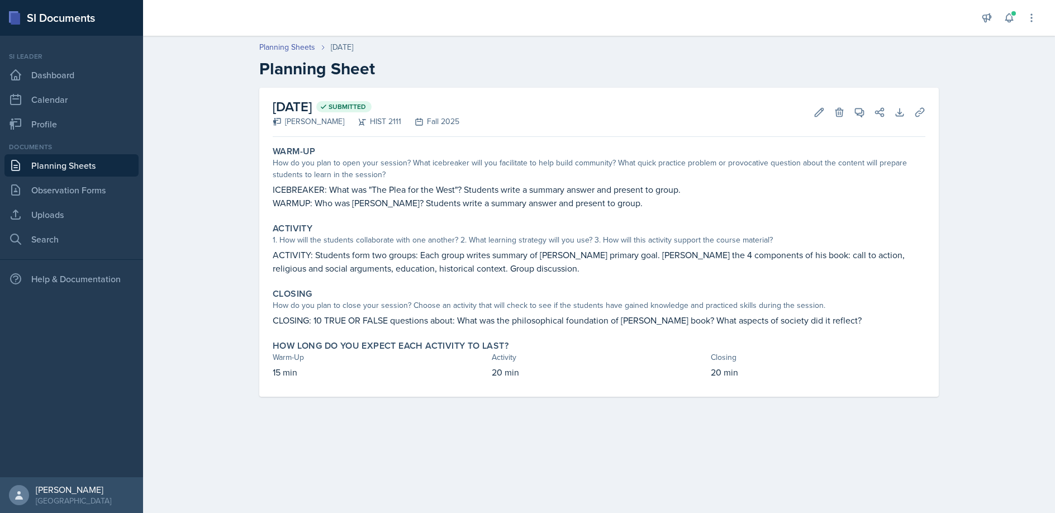
click at [65, 163] on link "Planning Sheets" at bounding box center [71, 165] width 134 height 22
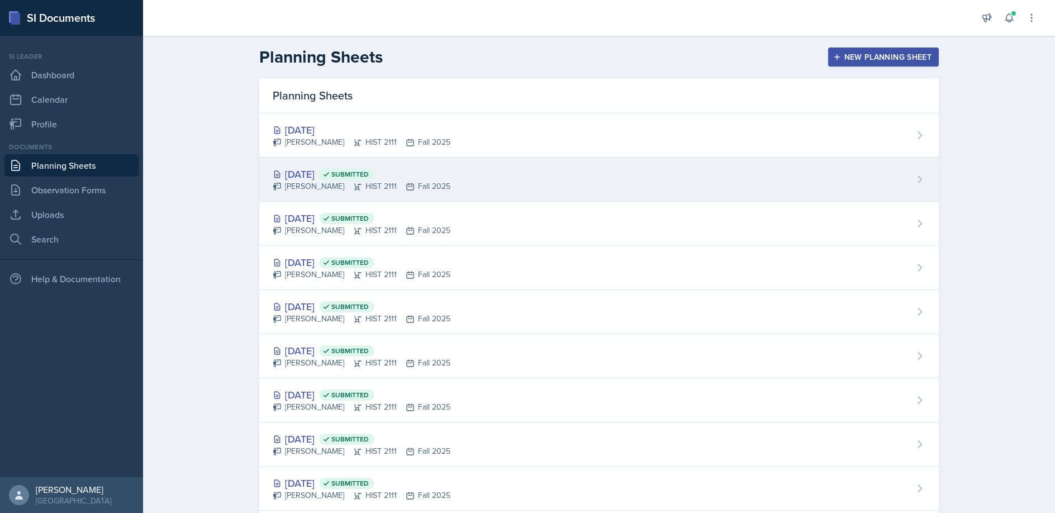
click at [312, 174] on div "[DATE] Submitted" at bounding box center [362, 174] width 178 height 15
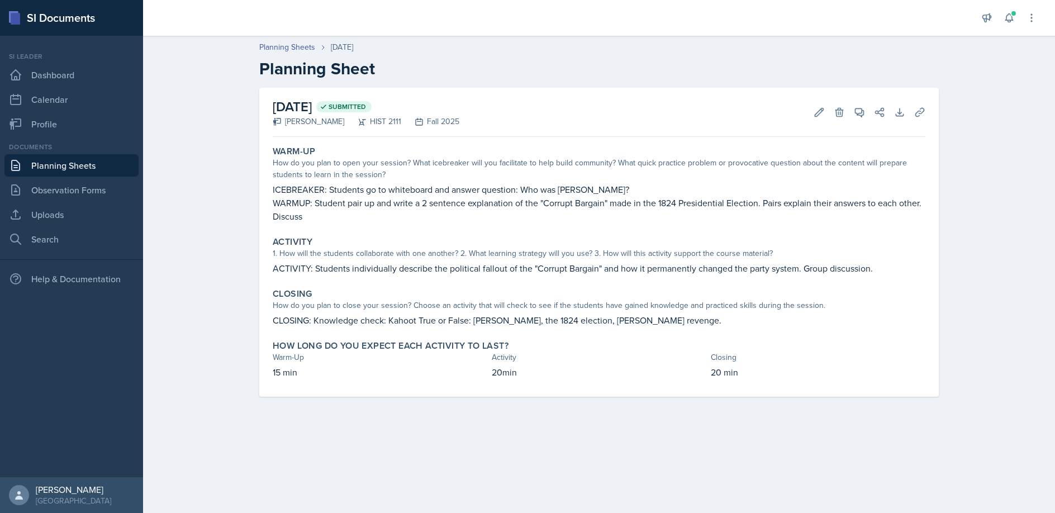
click at [60, 166] on link "Planning Sheets" at bounding box center [71, 165] width 134 height 22
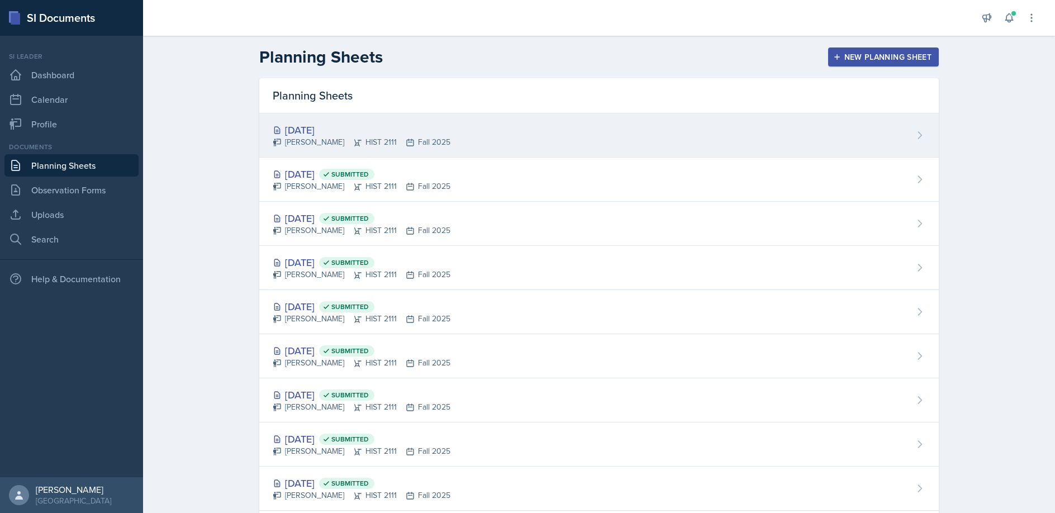
click at [324, 131] on div "[DATE]" at bounding box center [362, 129] width 178 height 15
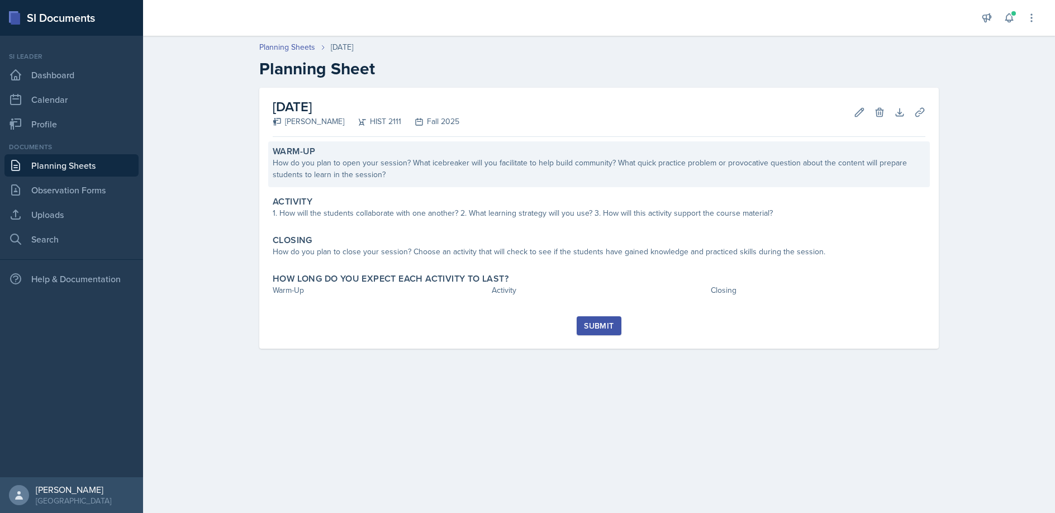
click at [339, 169] on div "How do you plan to open your session? What icebreaker will you facilitate to he…" at bounding box center [599, 168] width 653 height 23
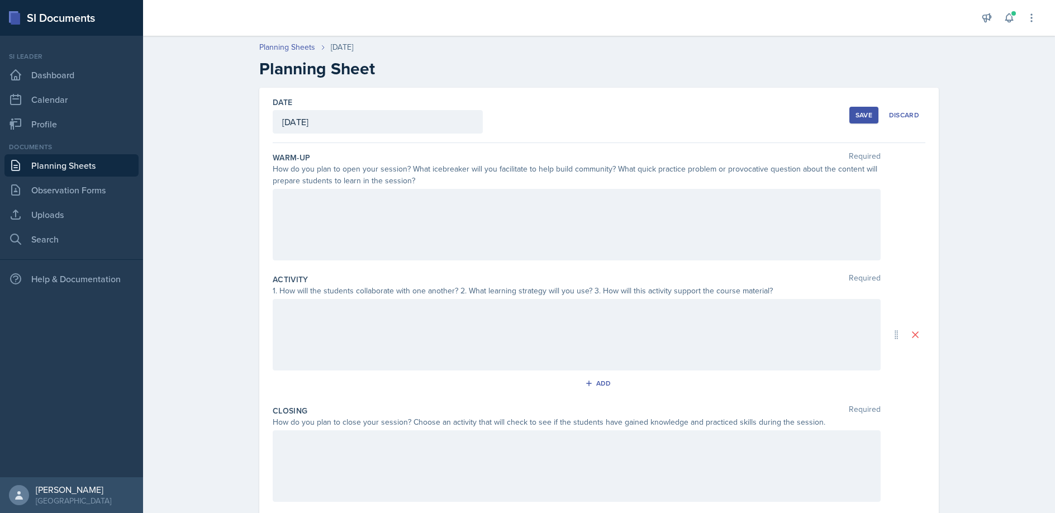
click at [305, 207] on div at bounding box center [577, 225] width 608 height 72
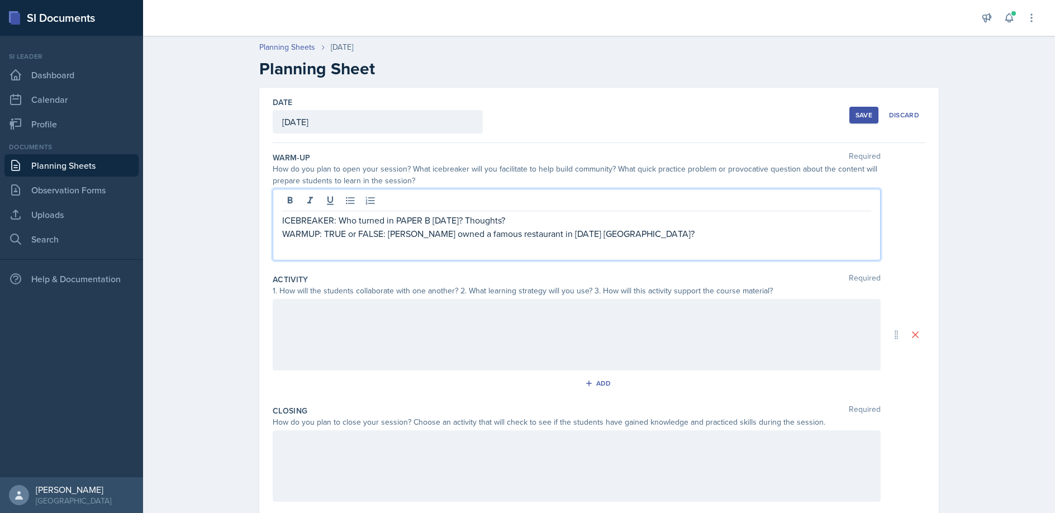
click at [300, 311] on div at bounding box center [577, 335] width 608 height 72
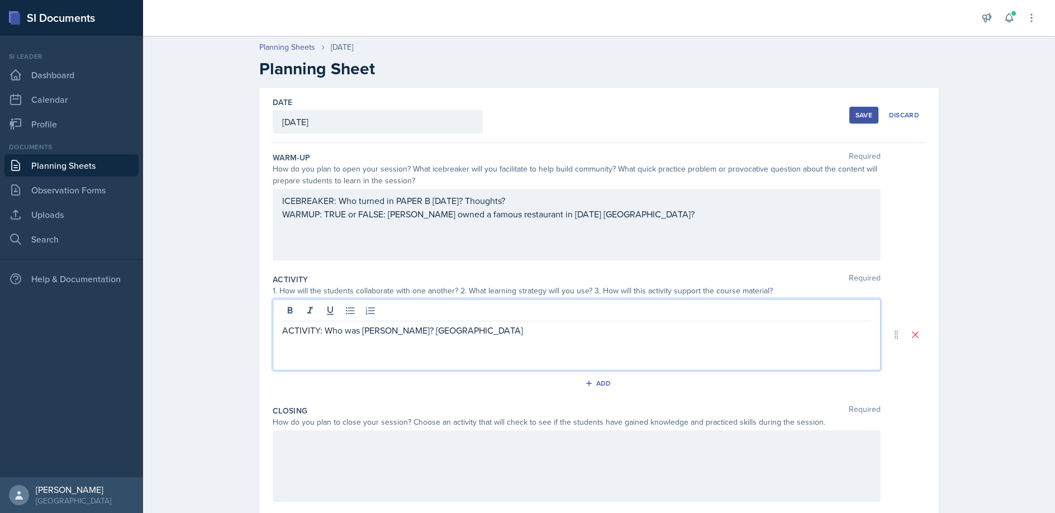
click at [464, 331] on p "ACTIVITY: Who was [PERSON_NAME]? [GEOGRAPHIC_DATA]" at bounding box center [576, 330] width 589 height 13
click at [477, 328] on p "ACTIVITY: Who was [PERSON_NAME]? [GEOGRAPHIC_DATA]" at bounding box center [576, 330] width 589 height 13
click at [495, 330] on p "ACTIVITY: Who was [PERSON_NAME]? JEOPARDY" at bounding box center [576, 330] width 589 height 13
drag, startPoint x: 692, startPoint y: 331, endPoint x: 722, endPoint y: 390, distance: 66.2
click at [691, 332] on p "ACTIVITY: Who was [PERSON_NAME]? JEOPARDY: categories: Nationality, profession,…" at bounding box center [576, 330] width 589 height 13
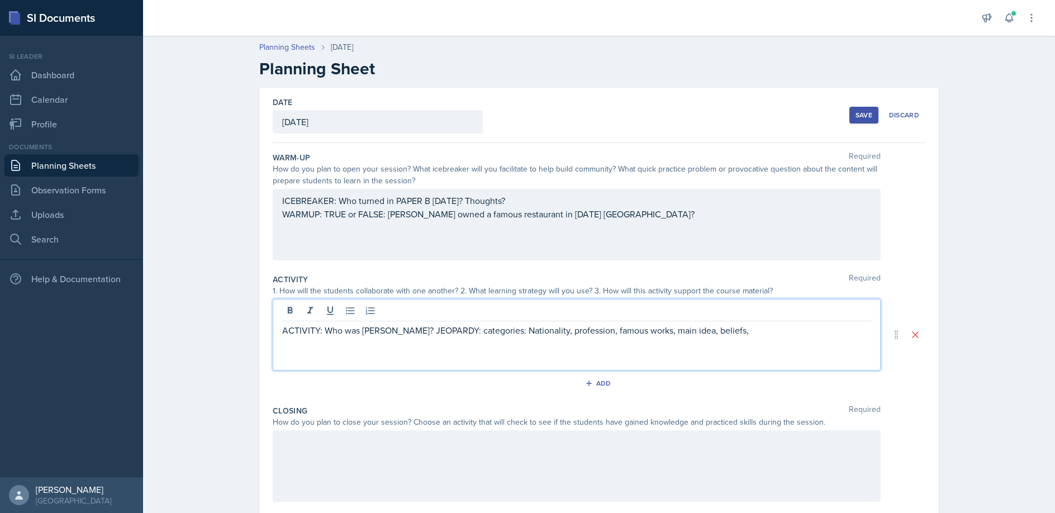
drag, startPoint x: 763, startPoint y: 332, endPoint x: 763, endPoint y: 341, distance: 8.9
click at [763, 333] on p "ACTIVITY: Who was [PERSON_NAME]? JEOPARDY: categories: Nationality, profession,…" at bounding box center [576, 330] width 589 height 13
click at [325, 331] on p "ACTIVITY: Who was [PERSON_NAME]? JEOPARDY: categories: Nationality, profession,…" at bounding box center [576, 330] width 589 height 13
click at [620, 330] on p "ACTIVITY: Split into two groups: Answer first question: Who was [PERSON_NAME]? …" at bounding box center [576, 337] width 589 height 27
click at [287, 343] on p "Compete to play JEOPARDY: categories: Nationality, profession, famous works, ma…" at bounding box center [576, 343] width 589 height 13
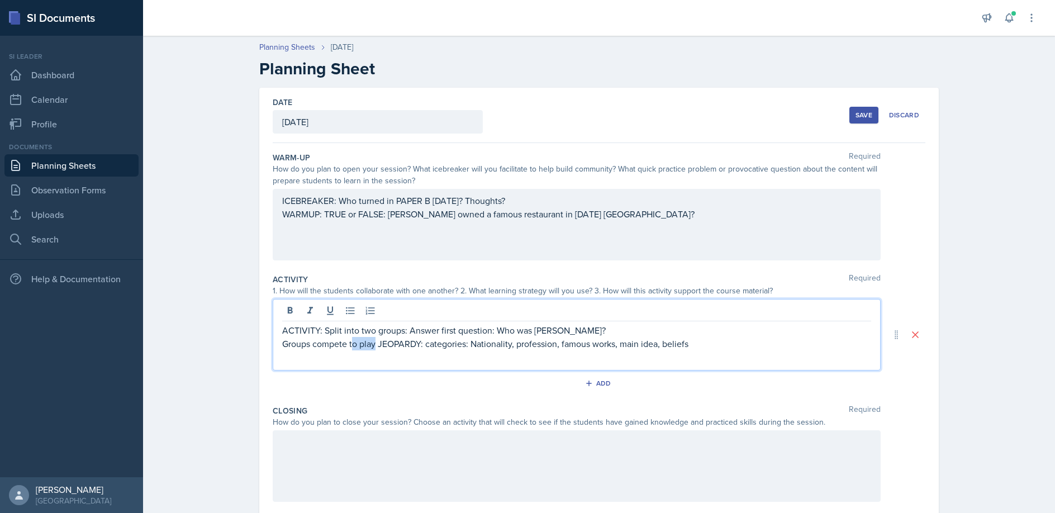
drag, startPoint x: 353, startPoint y: 344, endPoint x: 375, endPoint y: 347, distance: 22.5
click at [375, 347] on p "Groups compete to play JEOPARDY: categories: Nationality, profession, famous wo…" at bounding box center [576, 343] width 589 height 13
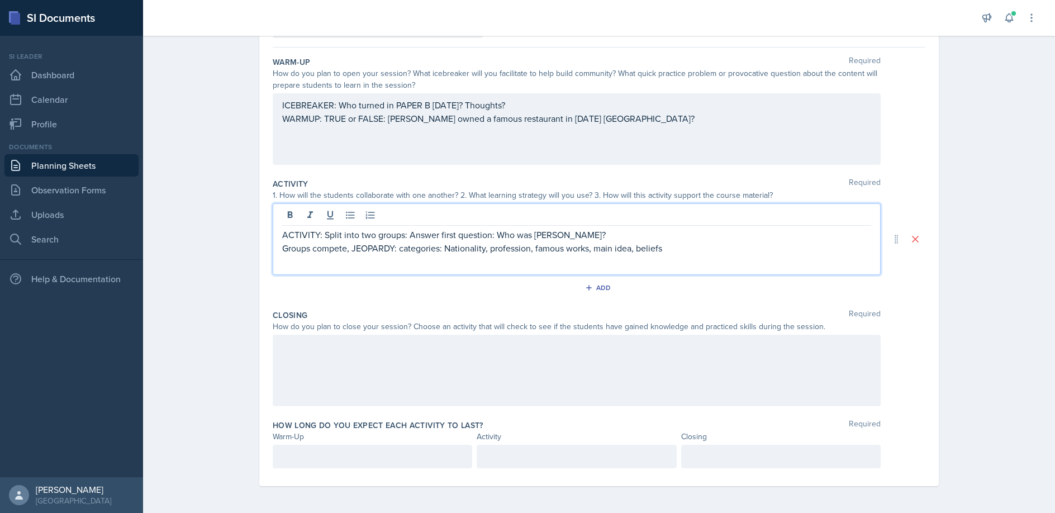
click at [308, 352] on div at bounding box center [577, 371] width 608 height 72
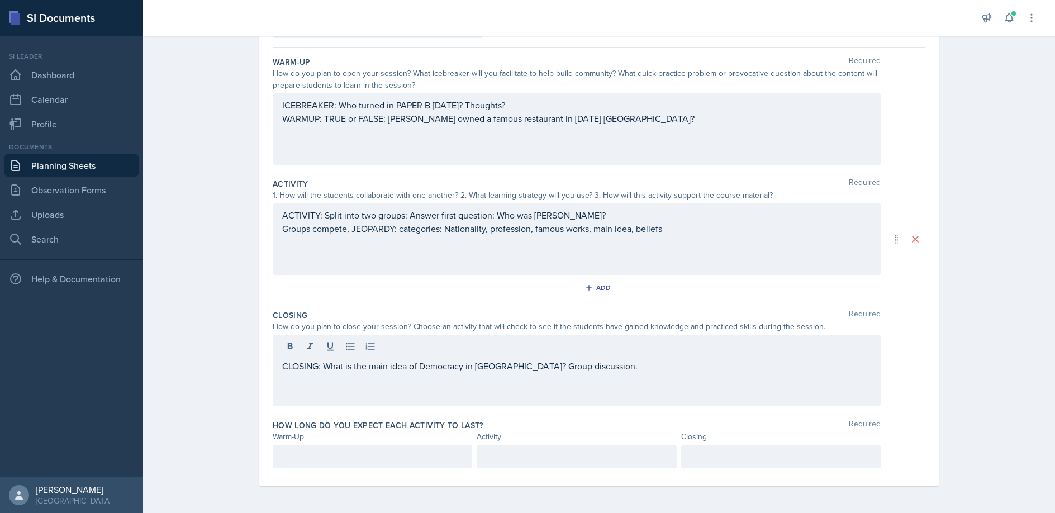
click at [281, 455] on div at bounding box center [372, 456] width 199 height 23
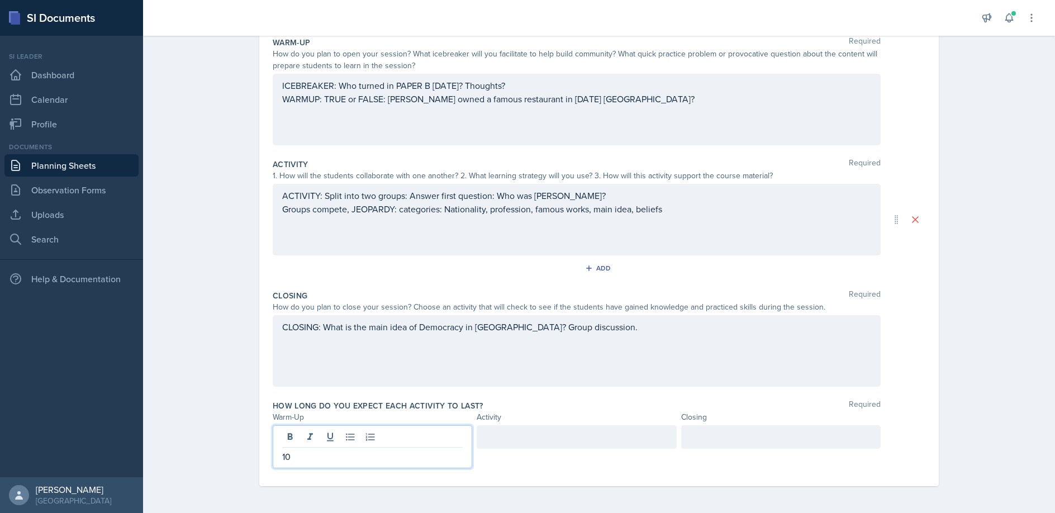
click at [493, 435] on div at bounding box center [576, 436] width 199 height 23
click at [295, 439] on div "10" at bounding box center [372, 446] width 199 height 43
click at [531, 439] on div "30" at bounding box center [576, 436] width 199 height 23
click at [719, 438] on div at bounding box center [780, 436] width 199 height 23
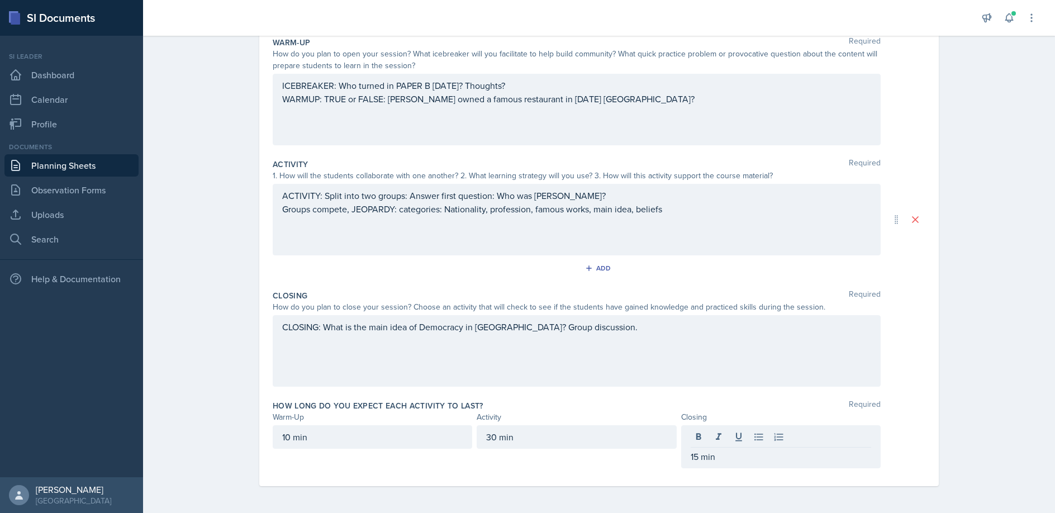
click at [600, 464] on div "30 min" at bounding box center [576, 446] width 199 height 43
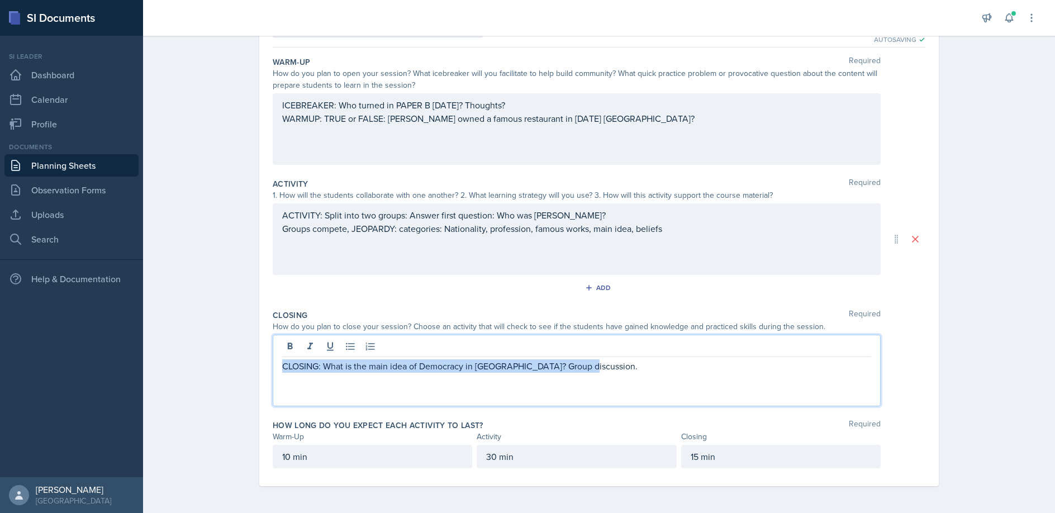
drag, startPoint x: 542, startPoint y: 347, endPoint x: 598, endPoint y: 367, distance: 59.4
click at [608, 367] on p "CLOSING: What is the main idea of Democracy in [GEOGRAPHIC_DATA]? Group discuss…" at bounding box center [576, 365] width 589 height 13
click at [581, 369] on p "CLOSING: What is the main idea of Democracy in [GEOGRAPHIC_DATA]? Group discuss…" at bounding box center [576, 365] width 589 height 13
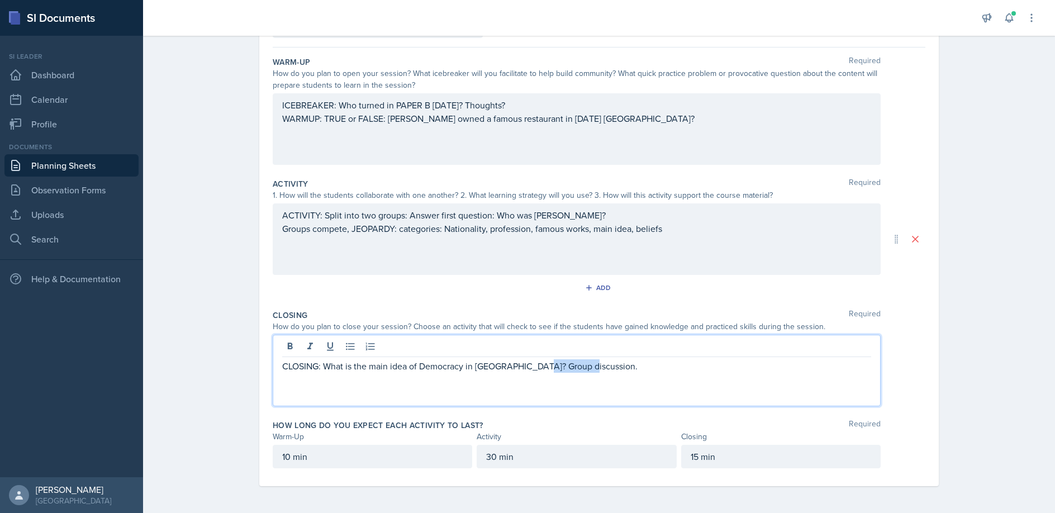
drag, startPoint x: 542, startPoint y: 367, endPoint x: 592, endPoint y: 367, distance: 50.3
click at [592, 367] on p "CLOSING: What is the main idea of Democracy in [GEOGRAPHIC_DATA]? Group discuss…" at bounding box center [576, 365] width 589 height 13
click at [581, 366] on p "CLOSING: What is the main idea of Democracy in [GEOGRAPHIC_DATA]? Groups make l…" at bounding box center [576, 365] width 589 height 13
click at [718, 368] on p "CLOSING: What is the main idea of Democracy in [GEOGRAPHIC_DATA]? Groups make l…" at bounding box center [576, 365] width 589 height 13
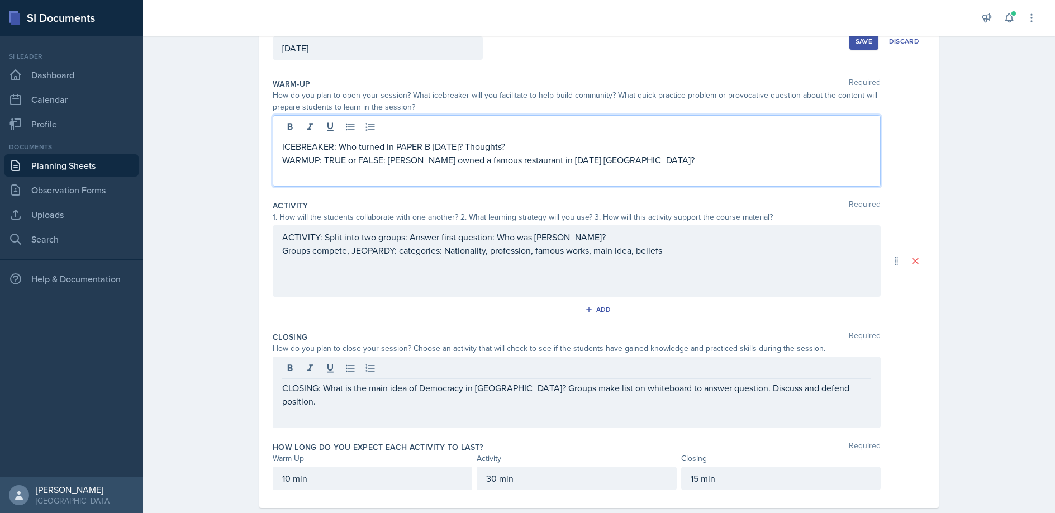
scroll to position [93, 0]
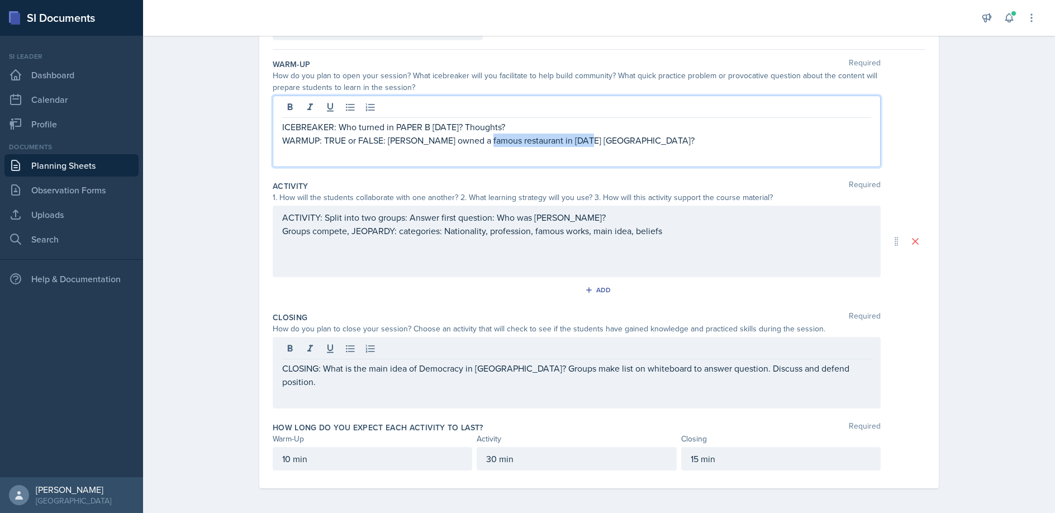
drag, startPoint x: 472, startPoint y: 141, endPoint x: 579, endPoint y: 146, distance: 107.4
click at [579, 146] on p "WARMUP: TRUE or FALSE: [PERSON_NAME] owned a famous restaurant in [DATE] [GEOGR…" at bounding box center [576, 140] width 589 height 13
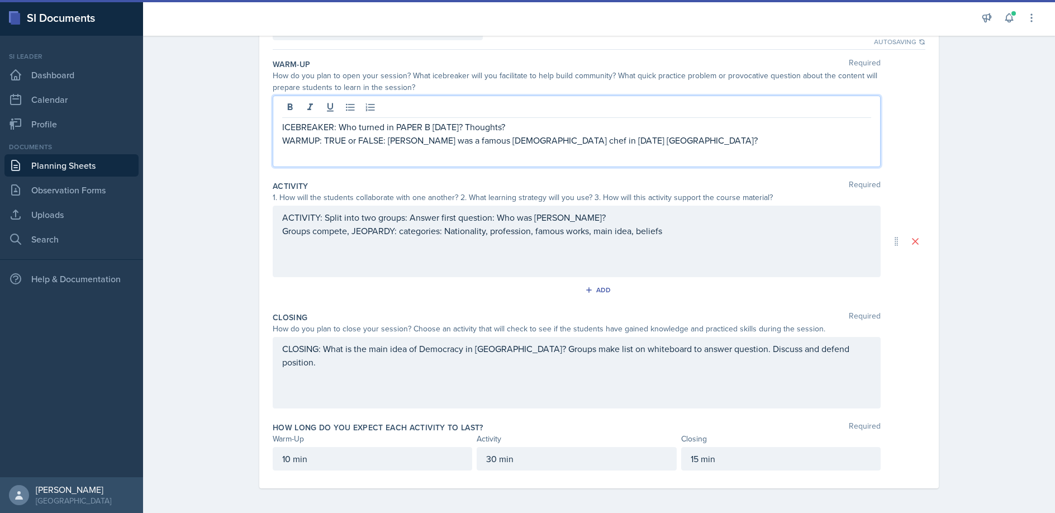
drag, startPoint x: 658, startPoint y: 140, endPoint x: 672, endPoint y: 151, distance: 17.1
click at [658, 140] on p "WARMUP: TRUE or FALSE: [PERSON_NAME] was a famous [DEMOGRAPHIC_DATA] chef in [D…" at bounding box center [576, 140] width 589 height 13
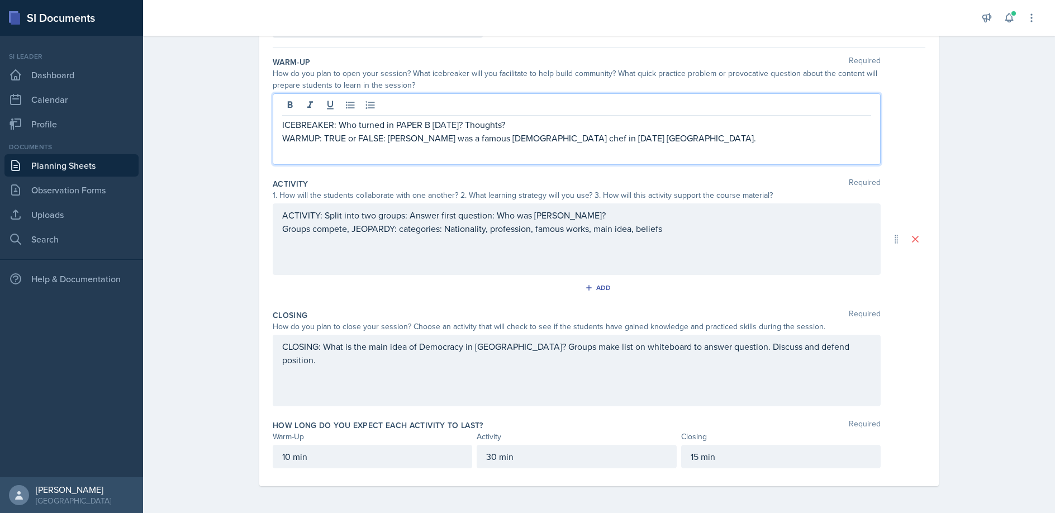
scroll to position [0, 0]
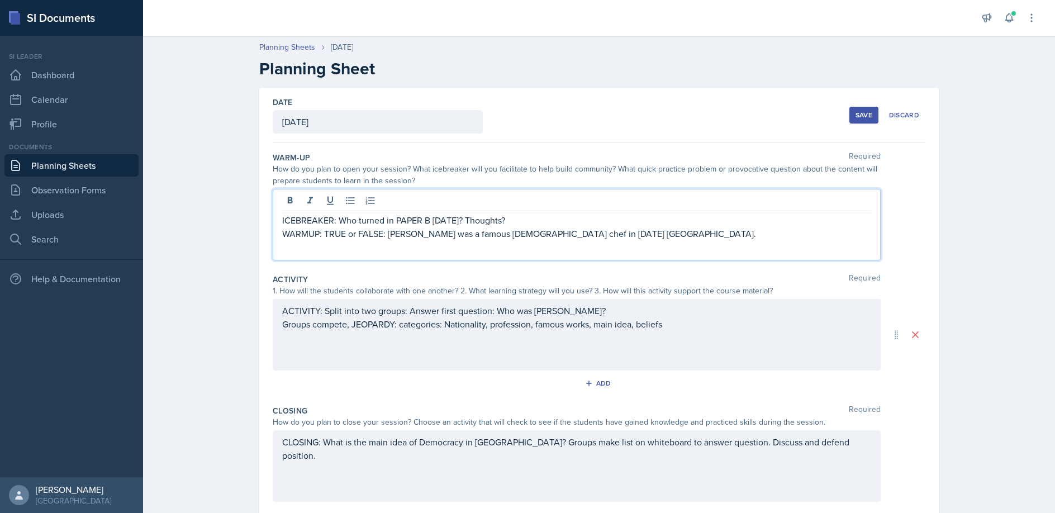
click at [868, 115] on div "Save" at bounding box center [863, 115] width 17 height 9
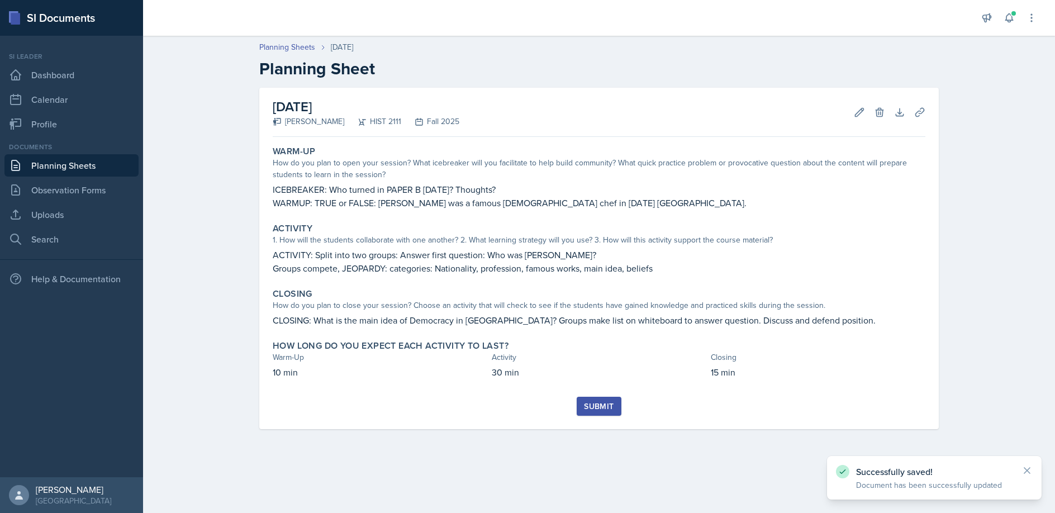
click at [604, 407] on div "Submit" at bounding box center [599, 406] width 30 height 9
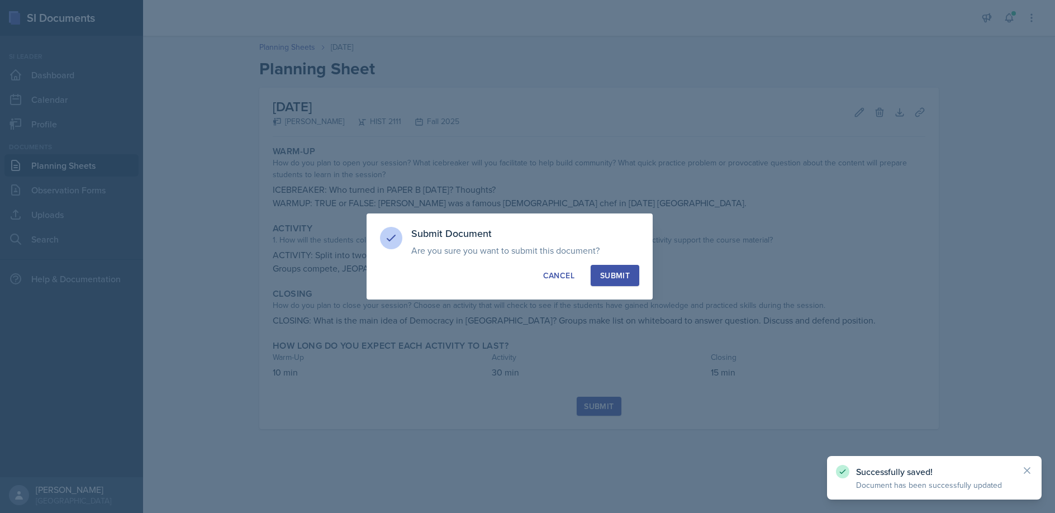
click at [625, 275] on div "Submit" at bounding box center [615, 275] width 30 height 11
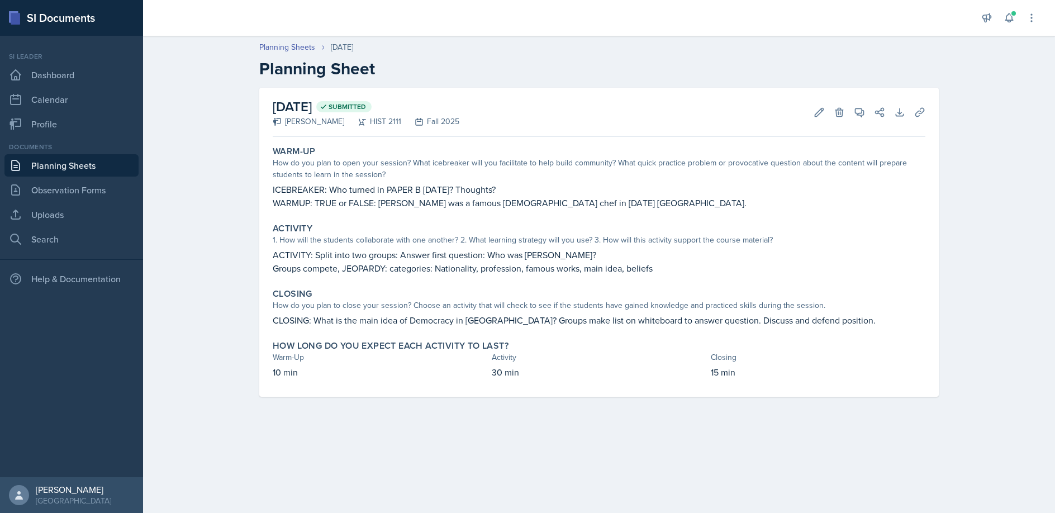
click at [99, 165] on link "Planning Sheets" at bounding box center [71, 165] width 134 height 22
